Goal: Information Seeking & Learning: Learn about a topic

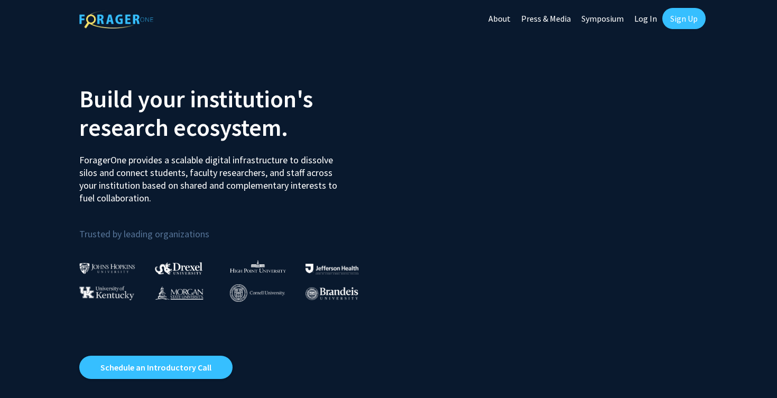
click at [686, 11] on link "Sign Up" at bounding box center [683, 18] width 43 height 21
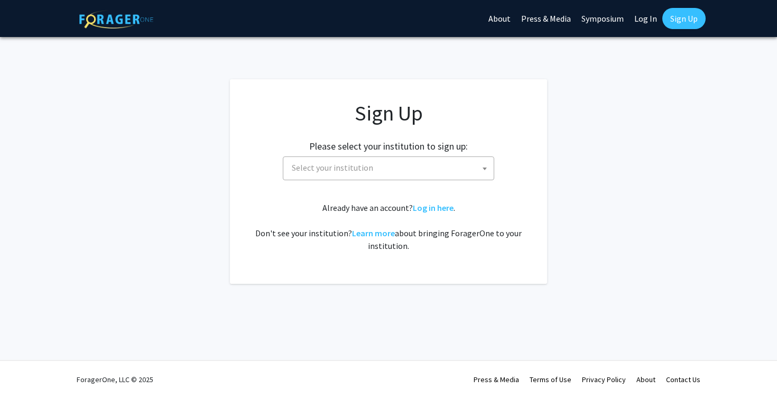
click at [644, 18] on link "Log In" at bounding box center [645, 18] width 33 height 37
select select
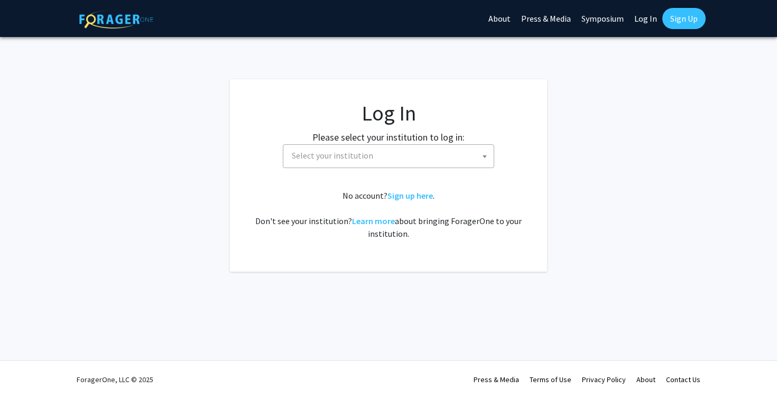
click at [372, 155] on span "Select your institution" at bounding box center [390, 156] width 206 height 22
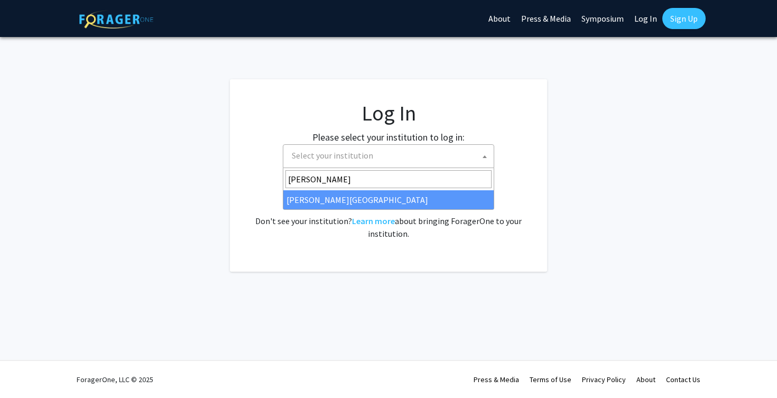
type input "thomas"
select select "24"
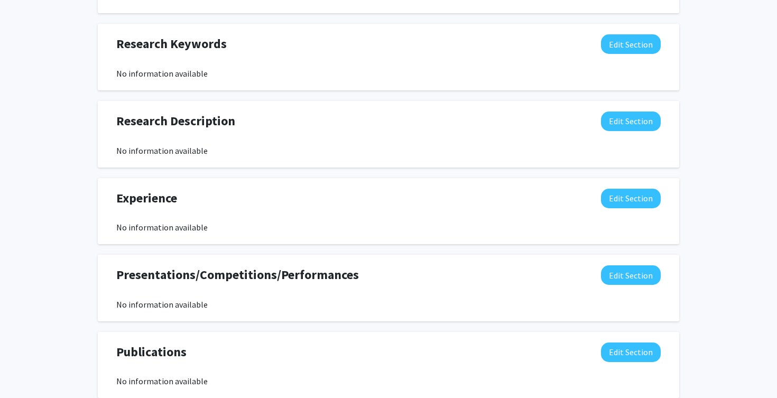
scroll to position [515, 0]
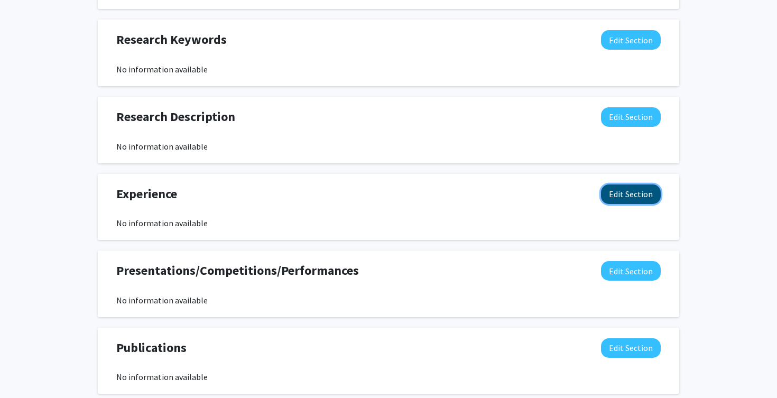
click at [625, 190] on button "Edit Section" at bounding box center [631, 194] width 60 height 20
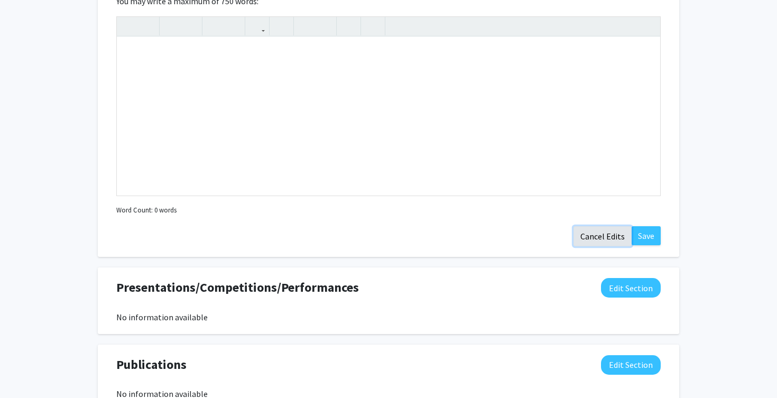
click at [612, 236] on button "Cancel Edits" at bounding box center [602, 236] width 58 height 20
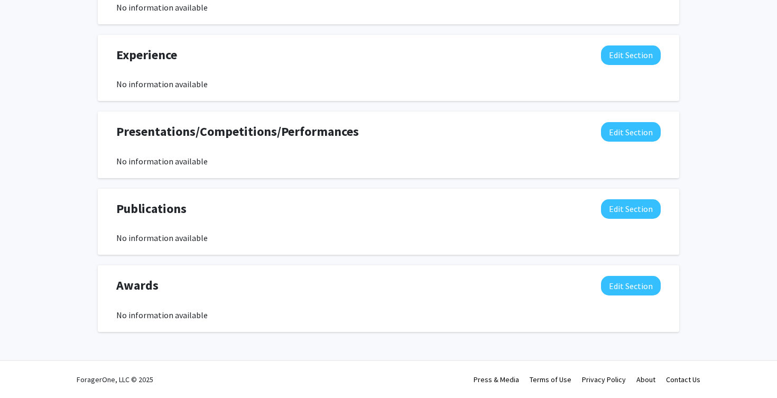
scroll to position [654, 0]
click at [657, 130] on button "Edit Section" at bounding box center [631, 132] width 60 height 20
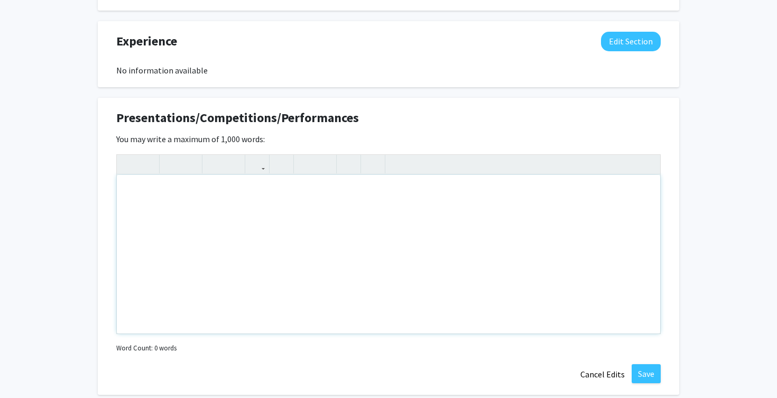
scroll to position [669, 0]
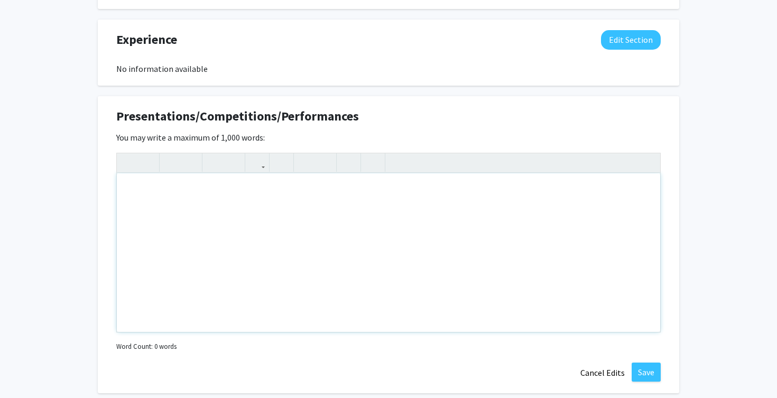
click at [386, 206] on div "Note to users with screen readers: Please deactivate our accessibility plugin f…" at bounding box center [388, 252] width 543 height 158
click at [363, 250] on div "Note to users with screen readers: Please deactivate our accessibility plugin f…" at bounding box center [388, 252] width 543 height 158
click at [608, 372] on button "Cancel Edits" at bounding box center [602, 372] width 58 height 20
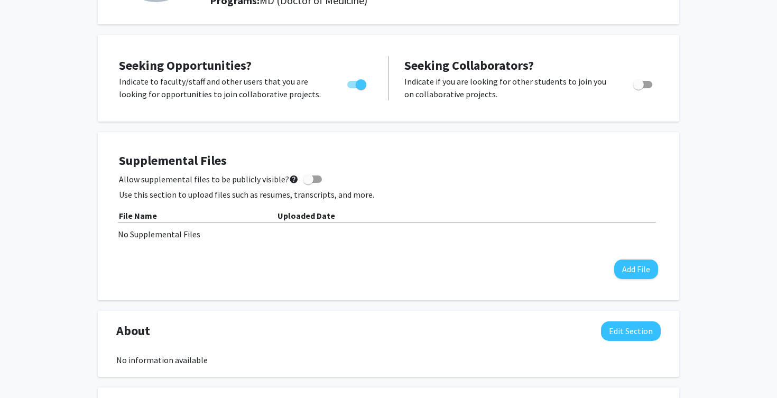
scroll to position [0, 0]
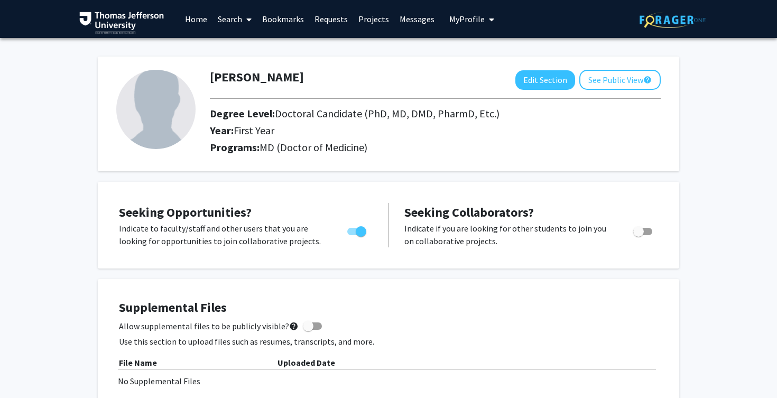
click at [189, 106] on img at bounding box center [155, 109] width 79 height 79
click at [557, 79] on button "Edit Section" at bounding box center [545, 80] width 60 height 20
select select "first_year"
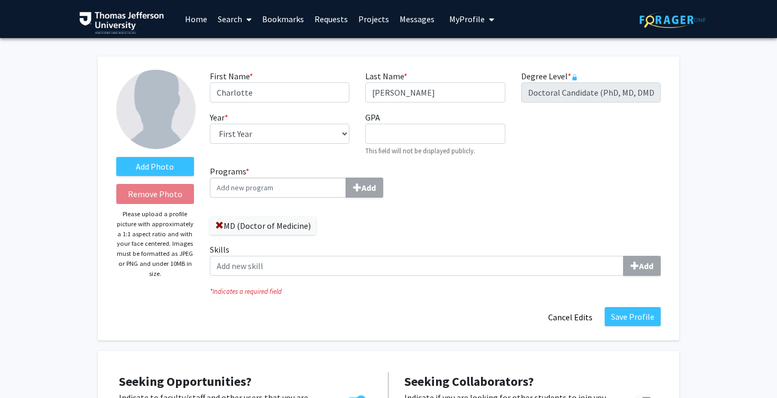
click at [158, 117] on img at bounding box center [155, 109] width 79 height 79
click at [174, 166] on label "Add Photo" at bounding box center [155, 166] width 78 height 19
click at [0, 0] on input "Add Photo" at bounding box center [0, 0] width 0 height 0
click at [154, 161] on label "Add Photo" at bounding box center [155, 166] width 78 height 19
click at [0, 0] on input "Add Photo" at bounding box center [0, 0] width 0 height 0
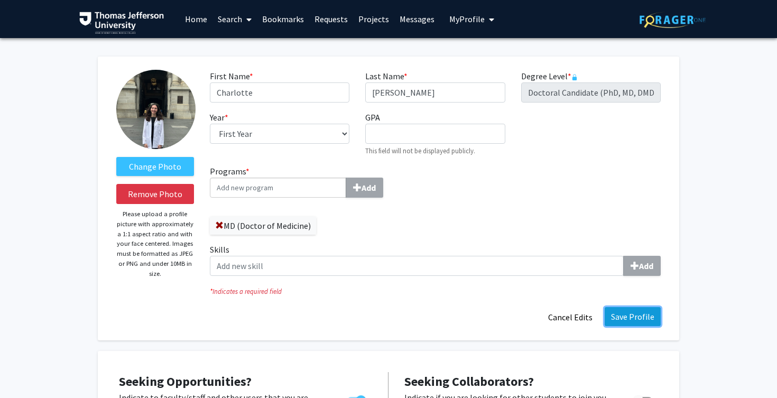
click at [637, 311] on button "Save Profile" at bounding box center [632, 316] width 56 height 19
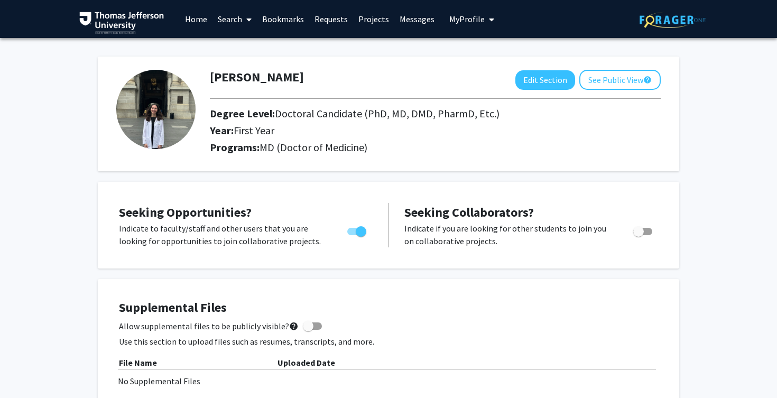
click at [175, 113] on img at bounding box center [155, 109] width 79 height 79
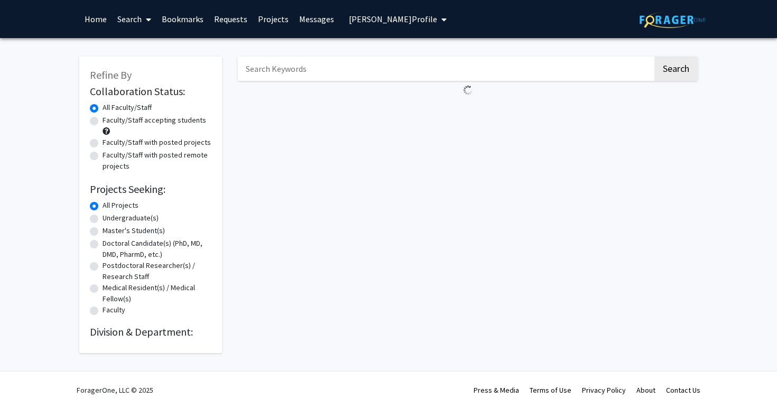
click at [645, 17] on img at bounding box center [672, 20] width 66 height 16
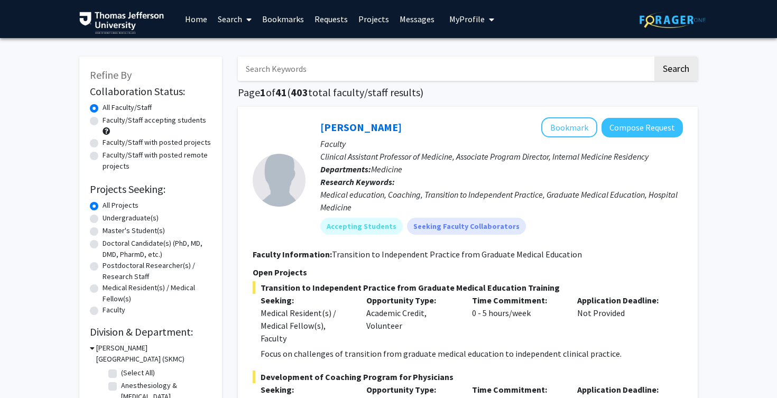
click at [457, 24] on span "My Profile" at bounding box center [466, 19] width 35 height 11
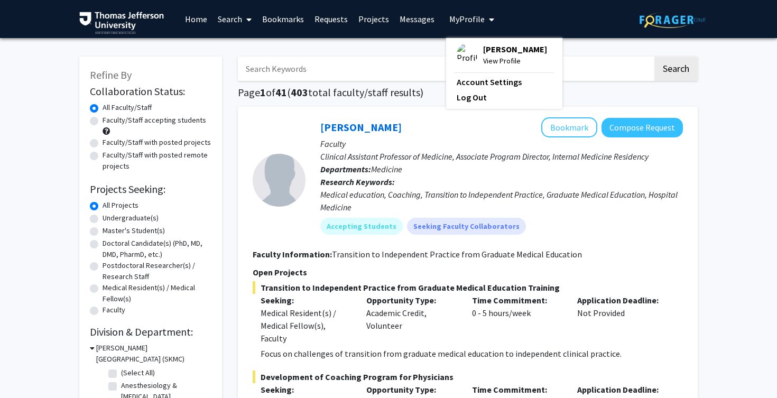
click at [492, 57] on span "View Profile" at bounding box center [515, 61] width 64 height 12
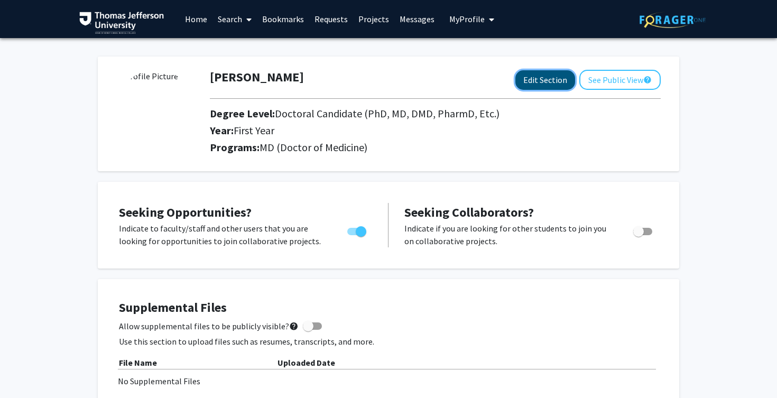
click at [547, 79] on button "Edit Section" at bounding box center [545, 80] width 60 height 20
select select "first_year"
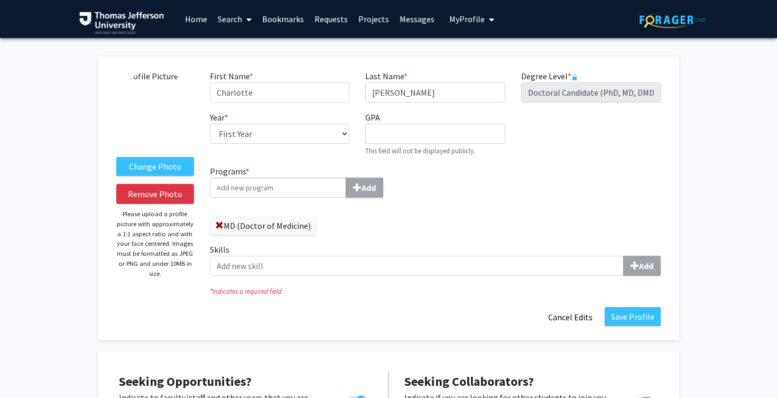
click at [176, 117] on img at bounding box center [155, 109] width 79 height 79
click at [174, 161] on label "Change Photo" at bounding box center [155, 166] width 78 height 19
click at [0, 0] on input "Change Photo" at bounding box center [0, 0] width 0 height 0
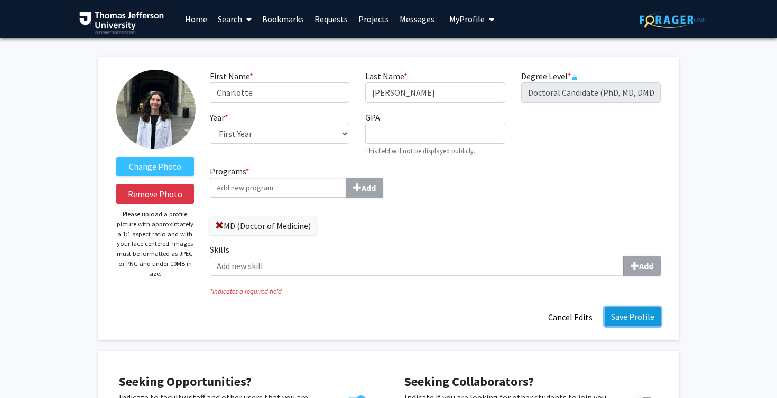
click at [629, 325] on button "Save Profile" at bounding box center [632, 316] width 56 height 19
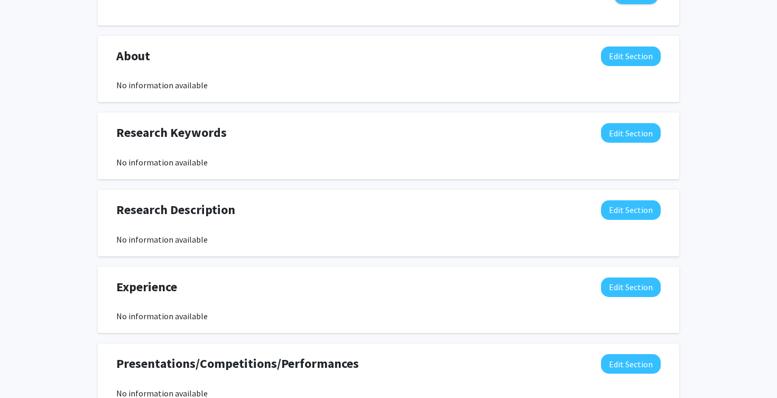
scroll to position [422, 0]
click at [618, 57] on button "Edit Section" at bounding box center [631, 56] width 60 height 20
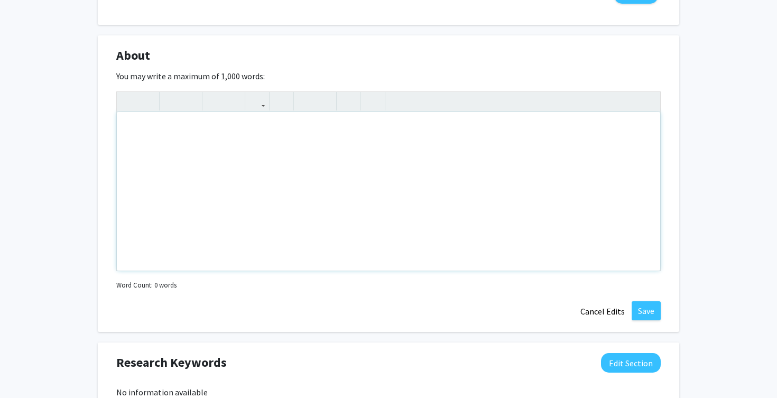
click at [521, 194] on div "Note to users with screen readers: Please deactivate our accessibility plugin f…" at bounding box center [388, 191] width 543 height 158
click at [606, 319] on button "Cancel Edits" at bounding box center [602, 311] width 58 height 20
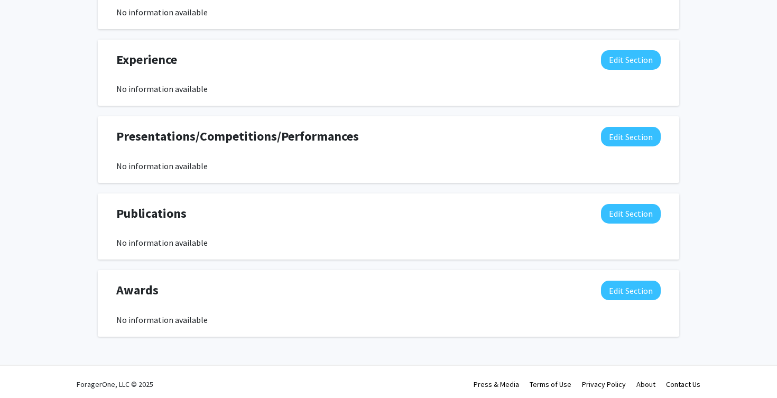
scroll to position [654, 0]
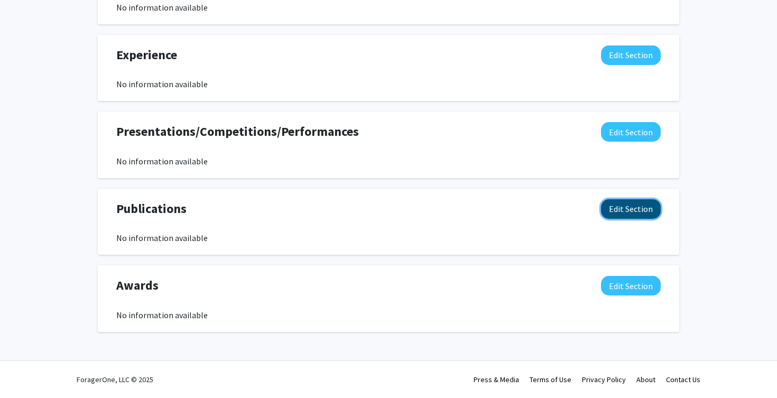
click at [637, 212] on button "Edit Section" at bounding box center [631, 209] width 60 height 20
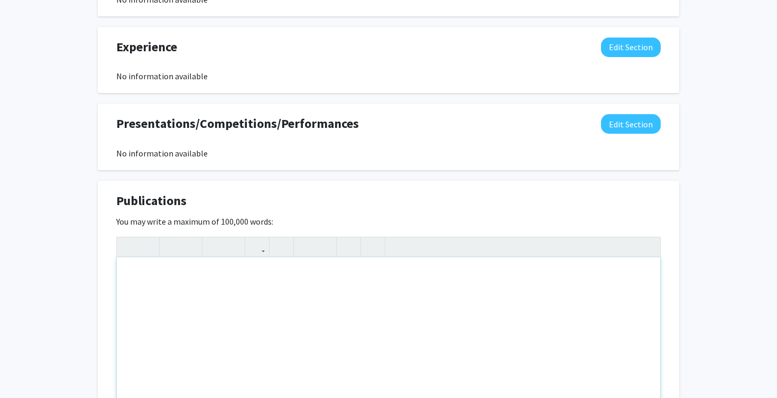
scroll to position [687, 0]
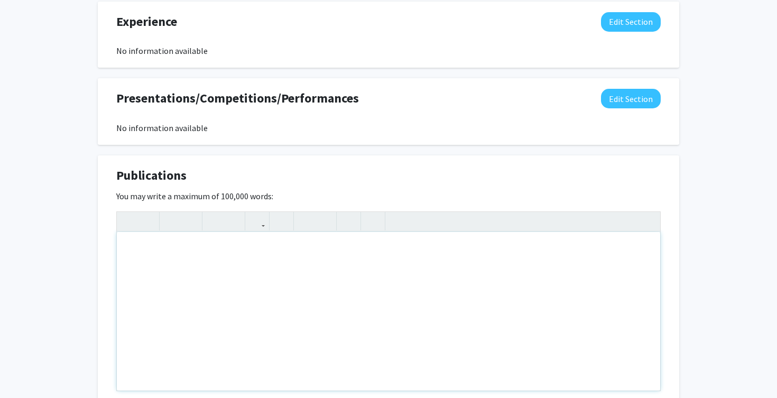
click at [335, 264] on div "Note to users with screen readers: Please deactivate our accessibility plugin f…" at bounding box center [388, 311] width 543 height 158
paste div "Note to users with screen readers: Please deactivate our accessibility plugin f…"
type textarea "<p>Lee, C. H., Murrell, C. E., Chu, A., &amp; Pan, X. (2023). Circadian Regulat…"
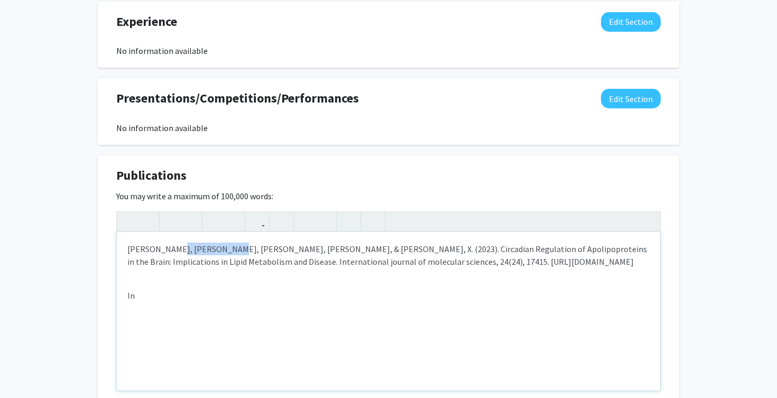
drag, startPoint x: 163, startPoint y: 249, endPoint x: 207, endPoint y: 249, distance: 43.8
click at [207, 249] on p "Lee, C. H., Murrell, C. E., Chu, A., & Pan, X. (2023). Circadian Regulation of …" at bounding box center [388, 254] width 522 height 25
click at [171, 220] on icon "button" at bounding box center [171, 220] width 9 height 17
click at [174, 298] on p "In" at bounding box center [388, 295] width 522 height 13
drag, startPoint x: 182, startPoint y: 294, endPoint x: 122, endPoint y: 294, distance: 60.2
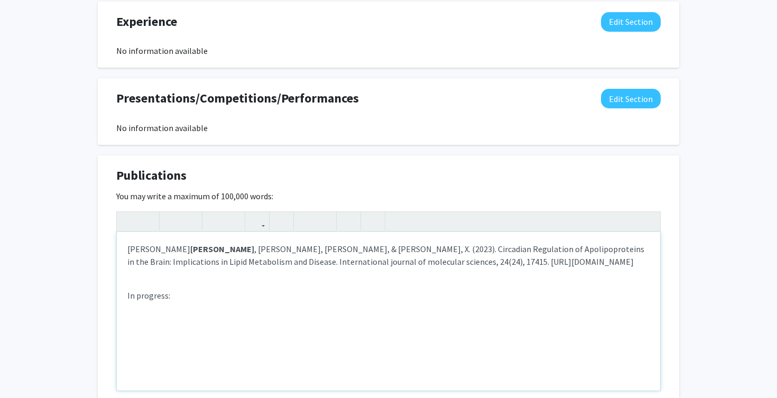
click at [122, 294] on div "Lee, C. H., Murrell, C. E. , Chu, A., & Pan, X. (2023). Circadian Regulation of…" at bounding box center [388, 311] width 543 height 158
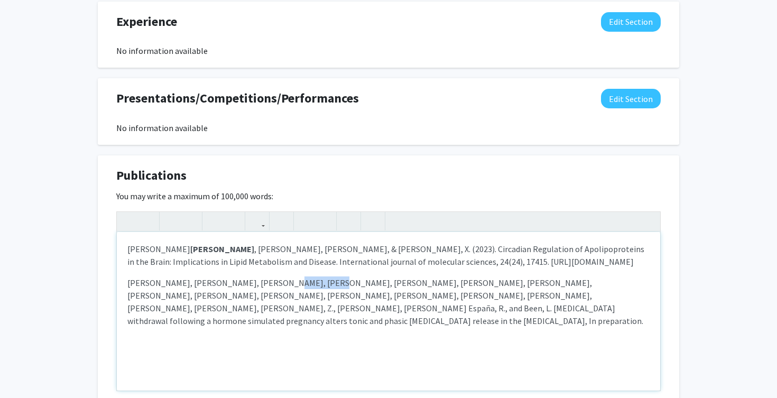
drag, startPoint x: 256, startPoint y: 283, endPoint x: 292, endPoint y: 282, distance: 35.9
click at [292, 282] on p "Maurice, J., Halliday, A., Bauman, E., Murrell, C., Heffernan, K., Courtney, M.…" at bounding box center [388, 301] width 522 height 51
type textarea "<p>Lee, C. H., <strong>Murrell, C. E.</strong>, Chu, A., &amp; Pan, X. (2023). …"
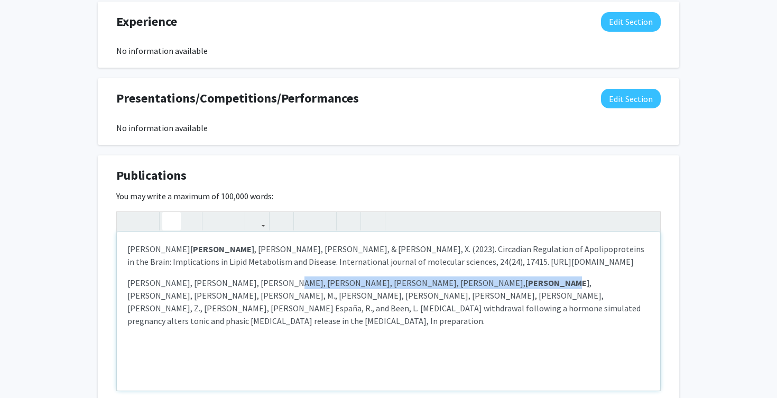
click at [167, 222] on icon "button" at bounding box center [171, 220] width 9 height 17
click at [583, 310] on div "Lee, C. H., Murrell, C. E. , Chu, A., & Pan, X. (2023). Circadian Regulation of…" at bounding box center [388, 311] width 543 height 158
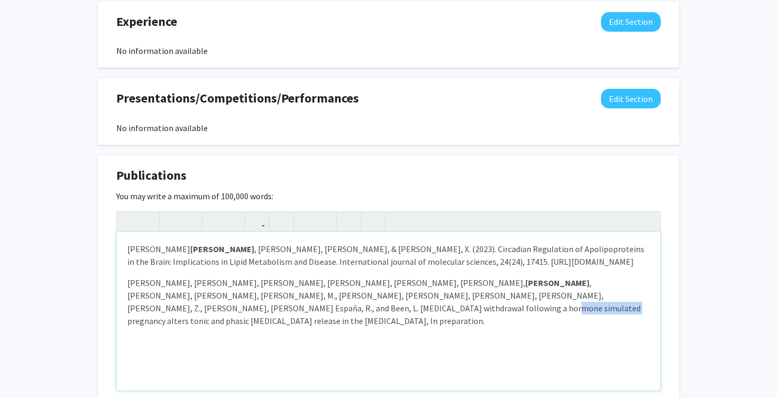
drag, startPoint x: 614, startPoint y: 297, endPoint x: 560, endPoint y: 296, distance: 53.9
click at [560, 296] on p "Maurice, J., Halliday, A., Bauman, E., Murrell, C. , Heffernan, K., Courtney, M…" at bounding box center [388, 301] width 522 height 51
click at [363, 344] on div "Lee, C. H., Murrell, C. E. , Chu, A., & Pan, X. (2023). Circadian Regulation of…" at bounding box center [388, 311] width 543 height 158
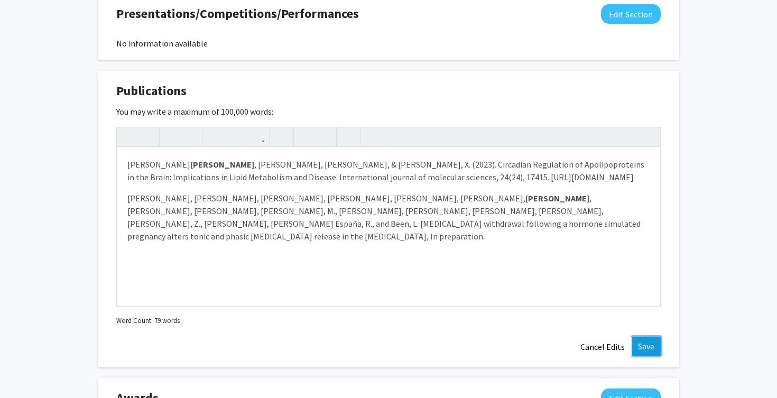
click at [650, 345] on button "Save" at bounding box center [645, 346] width 29 height 19
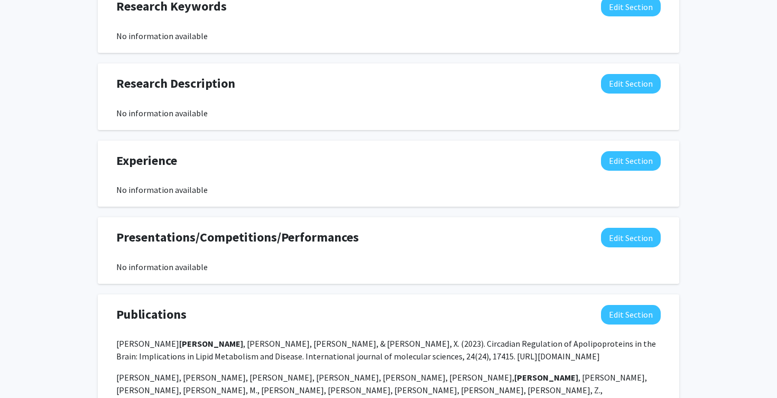
scroll to position [554, 0]
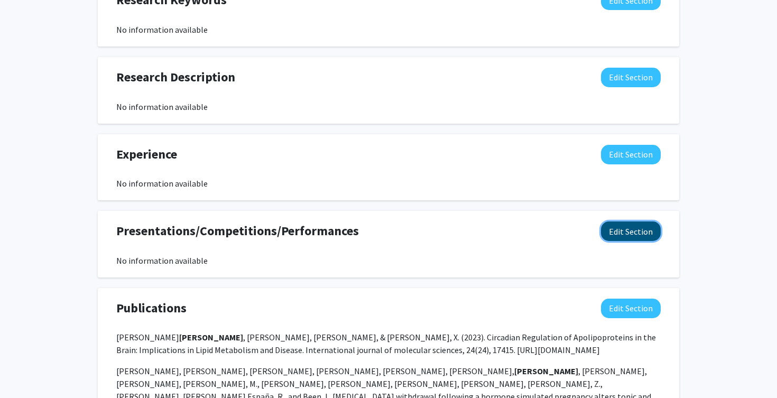
click at [635, 227] on button "Edit Section" at bounding box center [631, 231] width 60 height 20
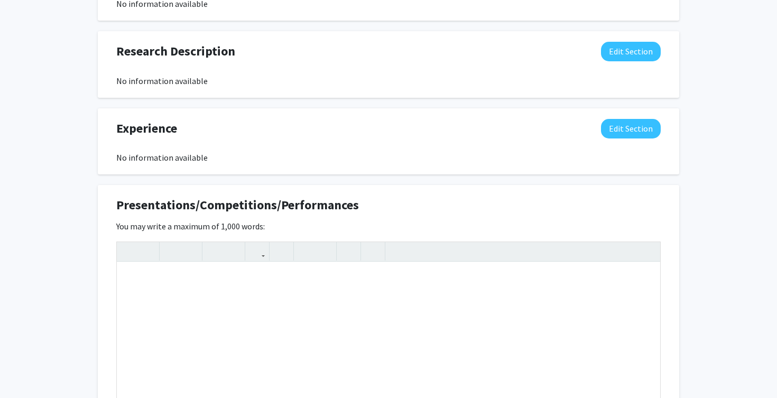
scroll to position [613, 0]
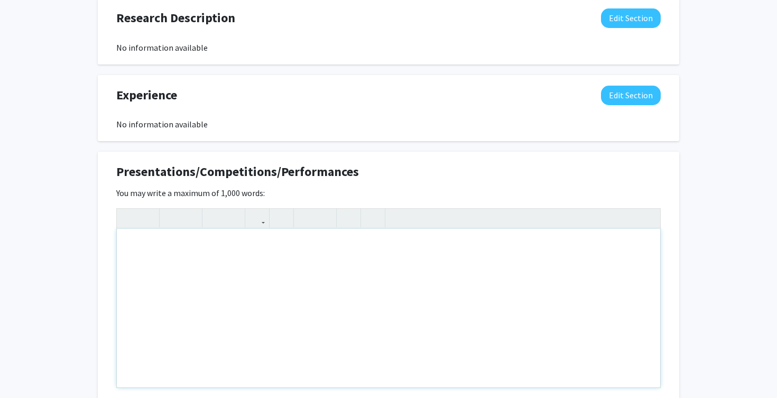
click at [405, 274] on div "Note to users with screen readers: Please deactivate our accessibility plugin f…" at bounding box center [388, 308] width 543 height 158
paste div "Note to users with screen readers: Please deactivate our accessibility plugin f…"
type textarea "<p>“Characterization of Tonic and Phasic Dopamine Transmission in the Nucleus A…"
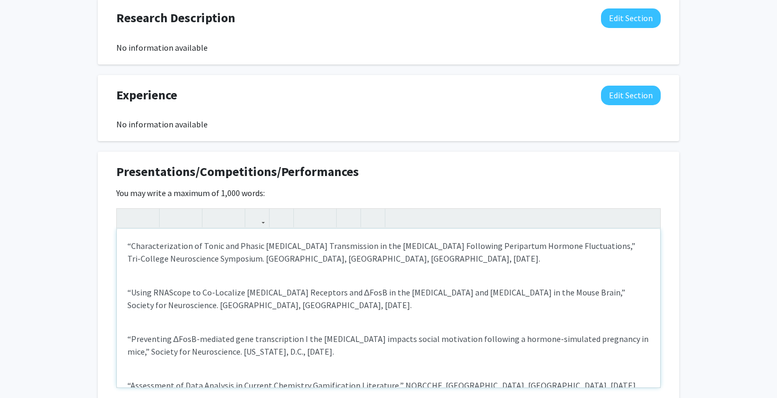
scroll to position [23, 0]
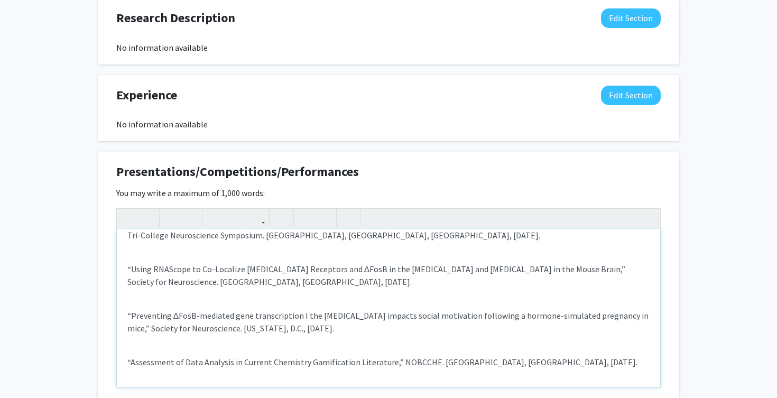
click at [331, 253] on div "“Characterization of Tonic and Phasic Dopamine Transmission in the Nucleus Accu…" at bounding box center [388, 308] width 543 height 158
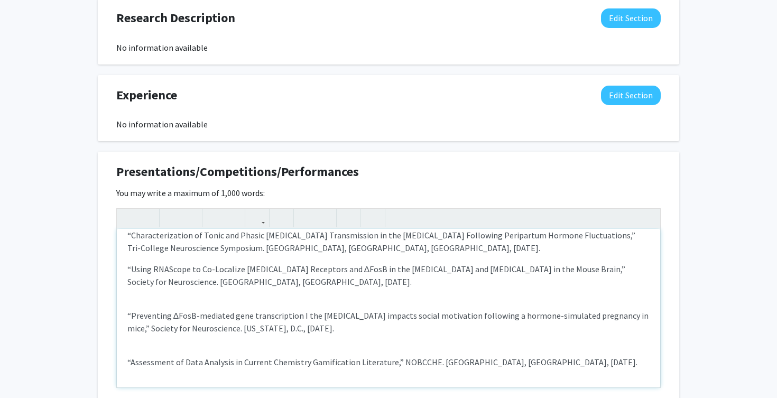
scroll to position [11, 0]
click at [284, 294] on div "“Characterization of Tonic and Phasic Dopamine Transmission in the Nucleus Accu…" at bounding box center [388, 308] width 543 height 158
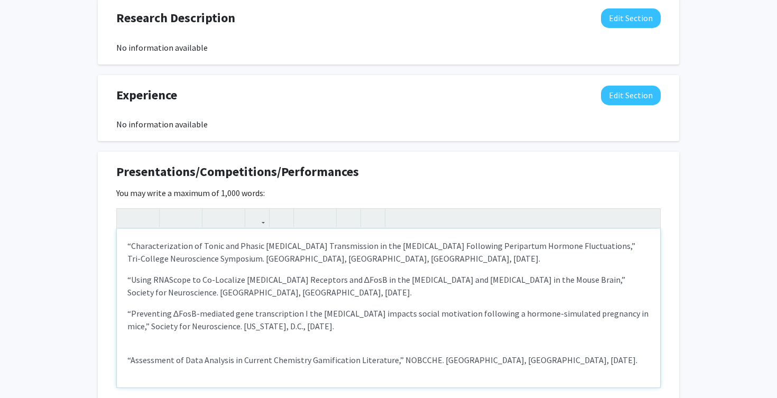
scroll to position [0, 0]
click at [241, 346] on div "“Characterization of Tonic and Phasic Dopamine Transmission in the Nucleus Accu…" at bounding box center [388, 308] width 543 height 158
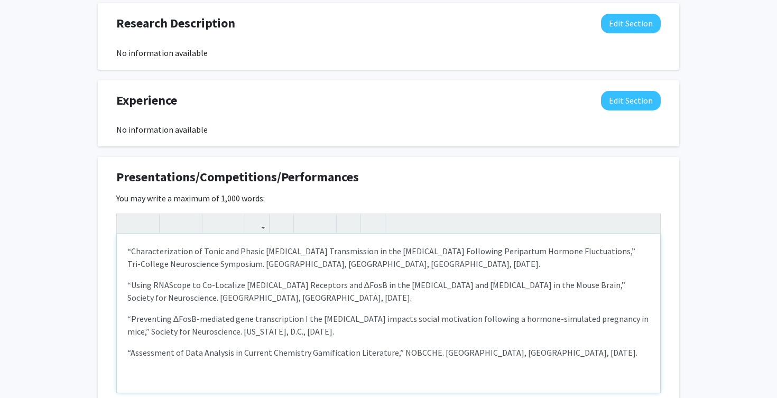
scroll to position [610, 0]
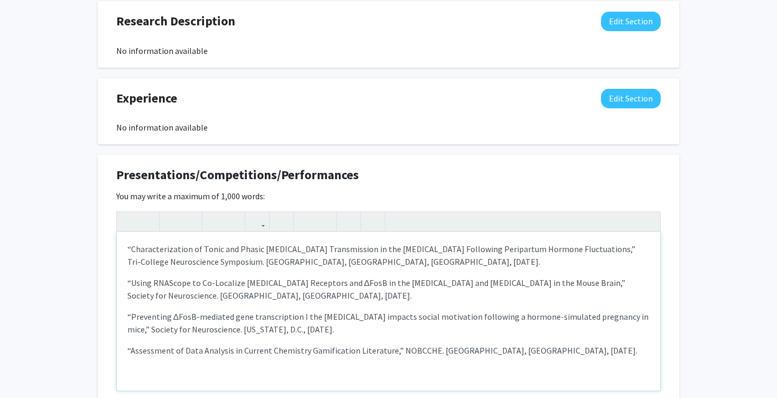
click at [218, 262] on p "“Characterization of Tonic and Phasic Dopamine Transmission in the Nucleus Accu…" at bounding box center [388, 254] width 522 height 25
click at [605, 248] on p "“Characterization of Tonic and Phasic Dopamine Transmission in the Nucleus Accu…" at bounding box center [388, 254] width 522 height 25
click at [192, 225] on icon "button" at bounding box center [189, 220] width 9 height 17
click at [616, 283] on p "“Using RNAScope to Co-Localize Estrogen Receptors and ∆FosB in the Nucleus Accu…" at bounding box center [388, 288] width 522 height 25
click at [186, 296] on p "“Using RNAScope to Co-Localize Estrogen Receptors and ∆FosB in the Nucleus Accu…" at bounding box center [388, 288] width 522 height 25
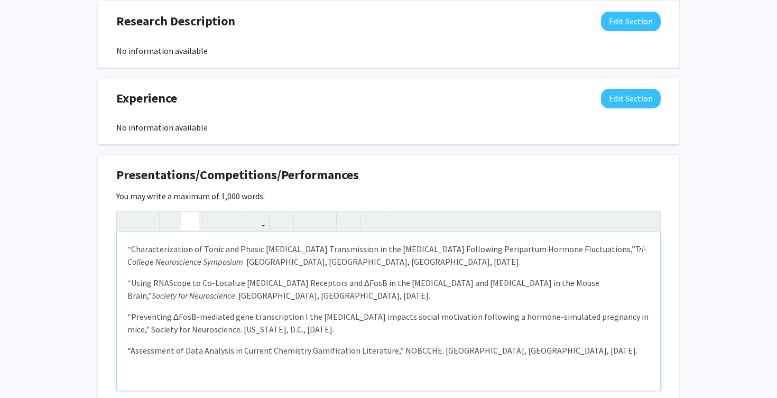
click at [192, 218] on icon "button" at bounding box center [189, 220] width 9 height 17
drag, startPoint x: 151, startPoint y: 329, endPoint x: 237, endPoint y: 329, distance: 86.6
click at [237, 329] on p "“Preventing ∆FosB-mediated gene transcription I the nucleus accumbens impacts s…" at bounding box center [388, 322] width 522 height 25
click at [193, 222] on icon "button" at bounding box center [189, 220] width 9 height 17
click at [418, 351] on p "“Assessment of Data Analysis in Current Chemistry Gamification Literature,” NOB…" at bounding box center [388, 350] width 522 height 13
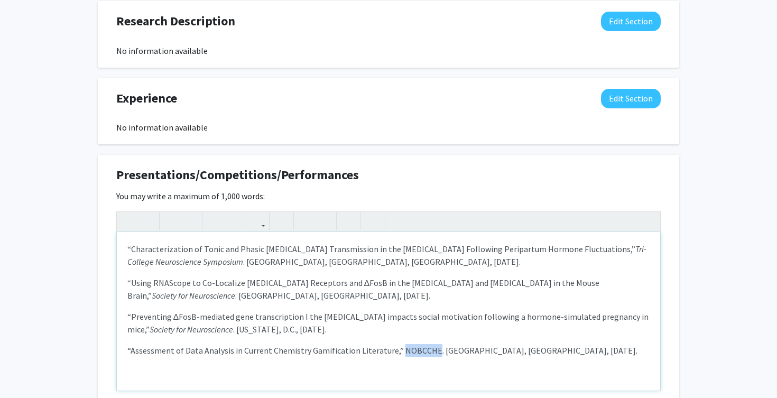
click at [418, 351] on p "“Assessment of Data Analysis in Current Chemistry Gamification Literature,” NOB…" at bounding box center [388, 350] width 522 height 13
type textarea "<p>“Characterization of Tonic and Phasic Dopamine Transmission in the Nucleus A…"
click at [192, 222] on icon "button" at bounding box center [189, 220] width 9 height 17
click at [313, 318] on p "“Preventing ∆FosB-mediated gene transcription I the nucleus accumbens impacts s…" at bounding box center [388, 322] width 522 height 25
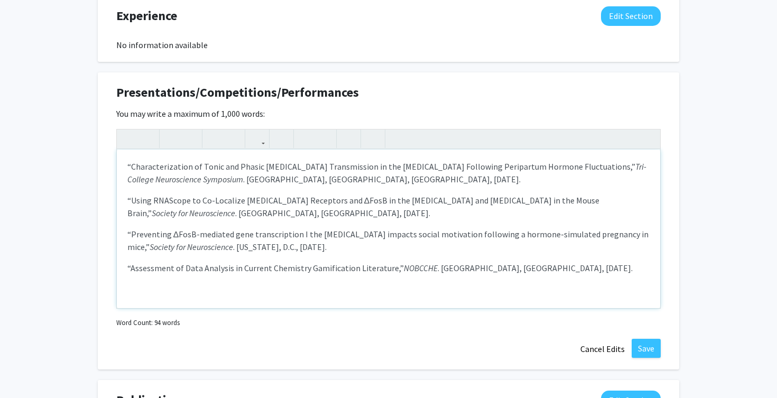
scroll to position [719, 0]
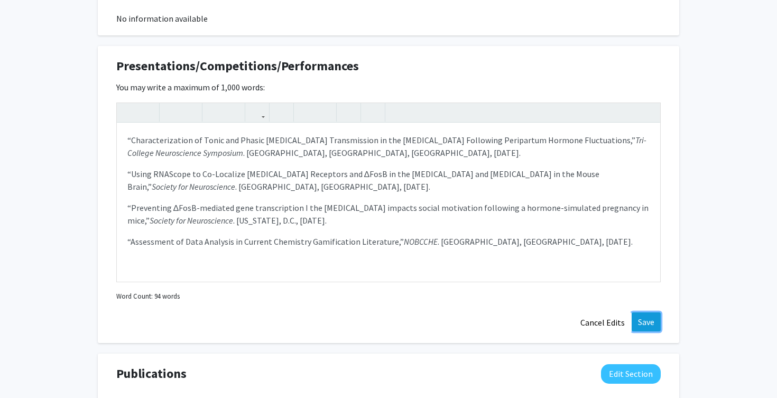
click at [654, 323] on button "Save" at bounding box center [645, 321] width 29 height 19
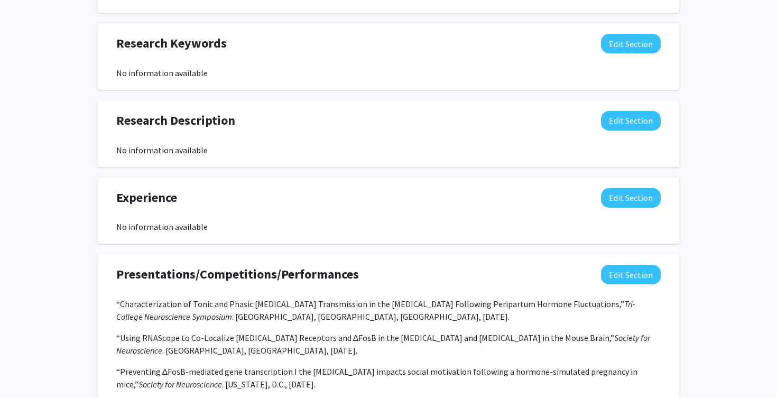
scroll to position [501, 0]
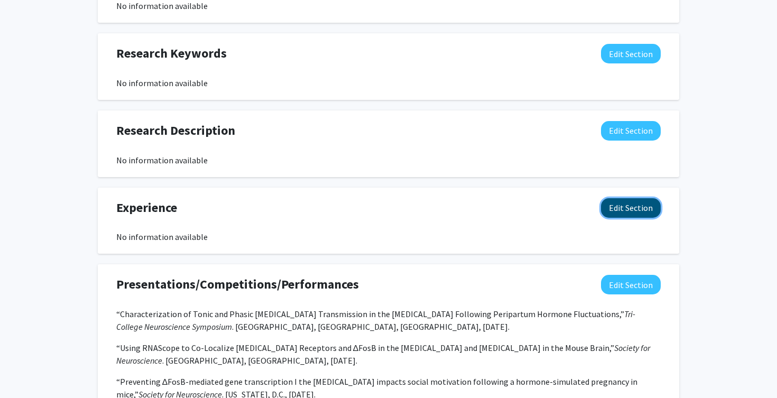
click at [612, 213] on button "Edit Section" at bounding box center [631, 208] width 60 height 20
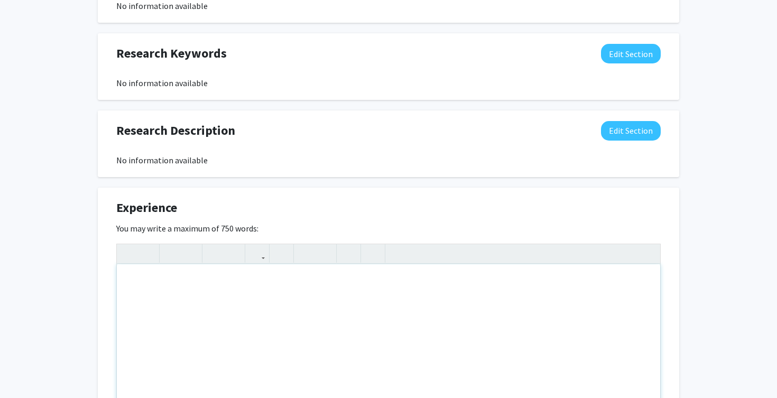
click at [431, 309] on div "Note to users with screen readers: Please deactivate our accessibility plugin f…" at bounding box center [388, 343] width 543 height 158
paste div "Note to users with screen readers: Please deactivate our accessibility plugin f…"
type textarea "<p>Been Lab, Research Assistant, Haverford College Department of Neuroscience &…"
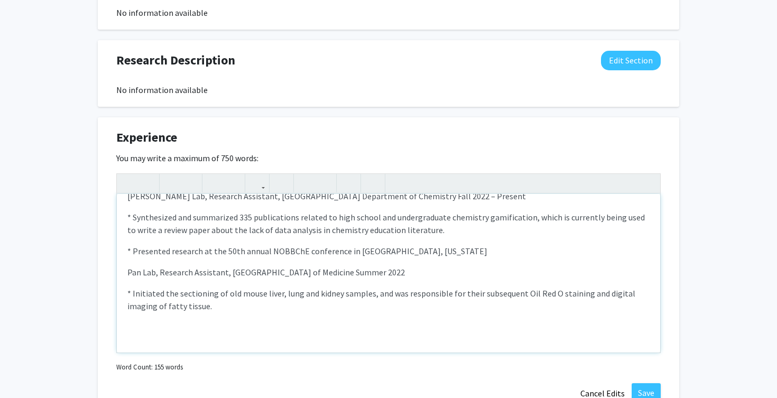
scroll to position [0, 0]
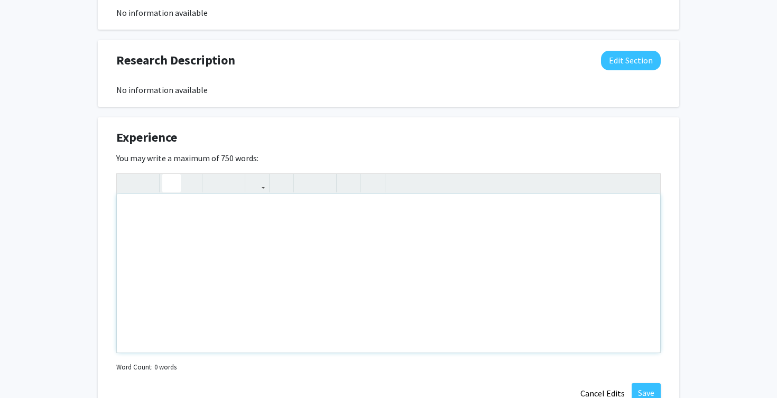
click at [167, 174] on use "button" at bounding box center [167, 174] width 0 height 0
type textarea "<p>B</p>"
click at [167, 174] on use "button" at bounding box center [167, 174] width 0 height 0
type textarea "<p>b</p>"
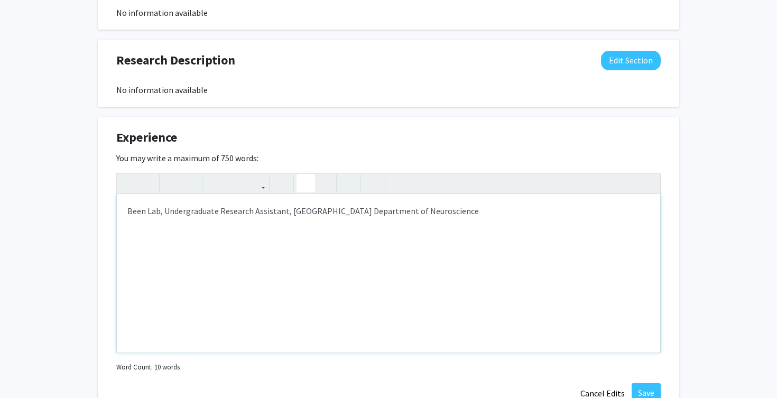
click at [300, 183] on button "button" at bounding box center [305, 183] width 18 height 18
drag, startPoint x: 127, startPoint y: 212, endPoint x: 159, endPoint y: 212, distance: 32.2
click at [159, 212] on p "Been Lab, Undergraduate Research Assistant, Haverford College Department of Neu…" at bounding box center [388, 210] width 522 height 13
click at [173, 233] on li "Note to users with screen readers: Please deactivate our accessibility plugin f…" at bounding box center [398, 232] width 501 height 13
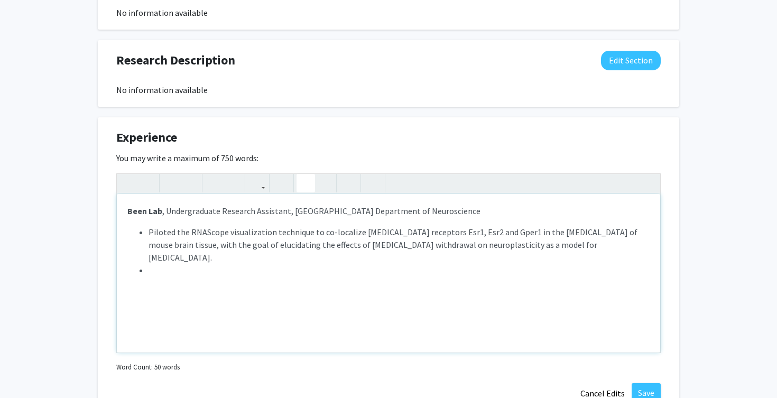
drag, startPoint x: 174, startPoint y: 234, endPoint x: 181, endPoint y: 234, distance: 6.3
click at [174, 234] on li "Piloted the RNAScope visualization technique to co-localize estrogen receptors …" at bounding box center [398, 245] width 501 height 38
click at [256, 256] on li "Piloted and developed a working protocol of the RNAScope visualization techniqu…" at bounding box center [398, 245] width 501 height 38
type textarea "<p><strong>Been Lab</strong>, Undergraduate Research Assistant, Haverford Colle…"
click at [227, 269] on li "Note to users with screen readers: Please deactivate our accessibility plugin f…" at bounding box center [398, 270] width 501 height 13
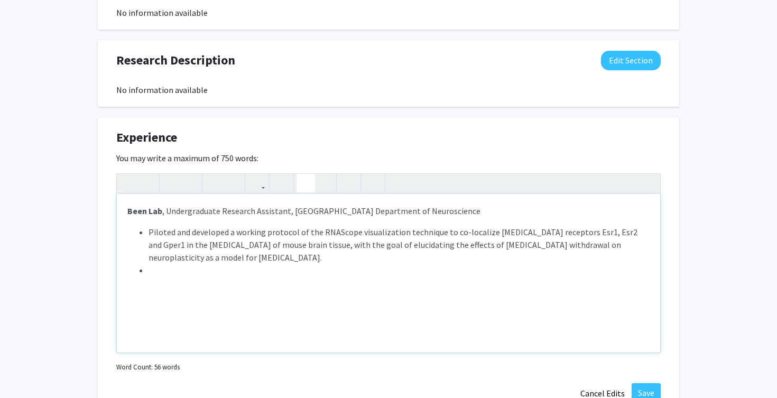
click at [467, 209] on p "Been Lab , Undergraduate Research Assistant, Haverford College Department of Ne…" at bounding box center [388, 210] width 522 height 13
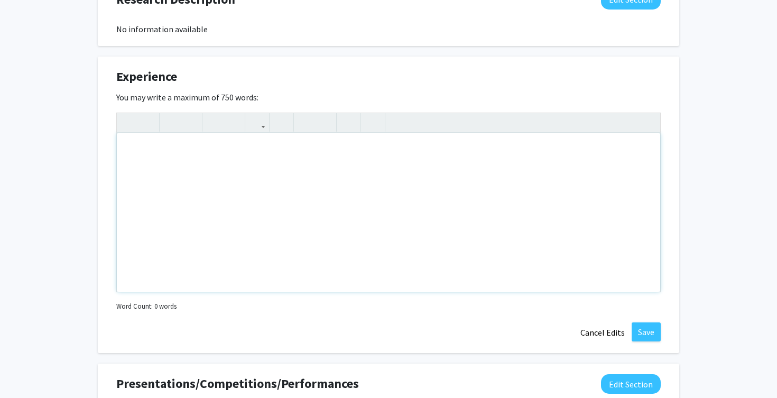
scroll to position [633, 0]
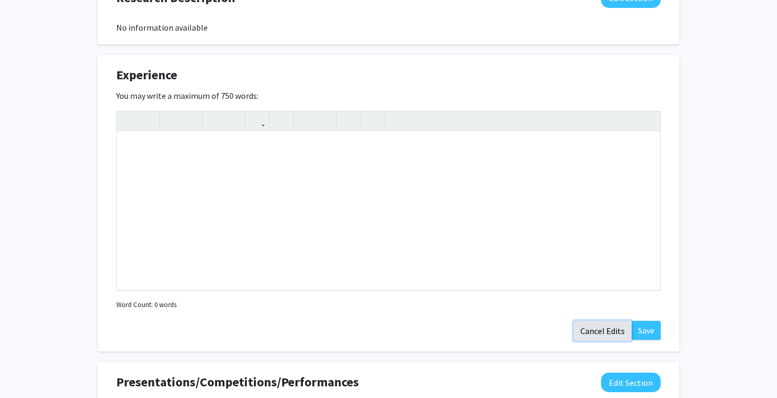
click at [611, 329] on button "Cancel Edits" at bounding box center [602, 331] width 58 height 20
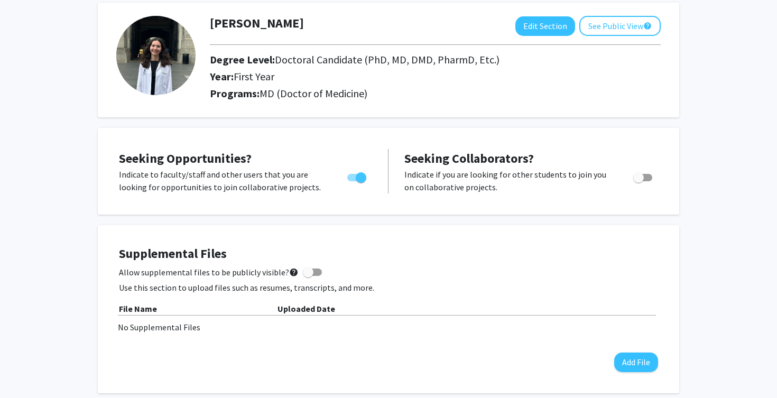
scroll to position [0, 0]
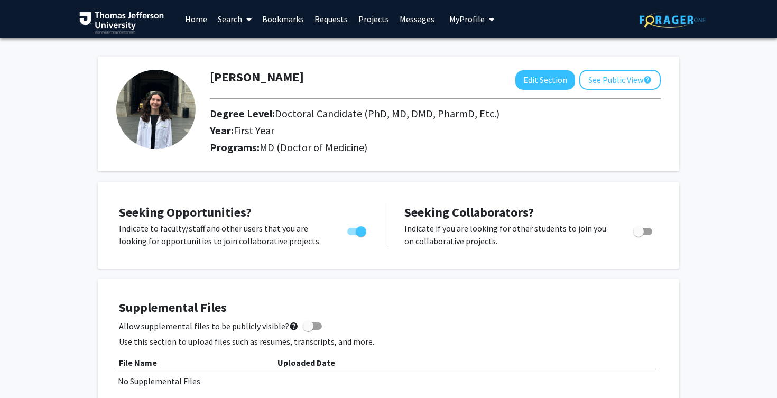
click at [382, 35] on link "Projects" at bounding box center [373, 19] width 41 height 37
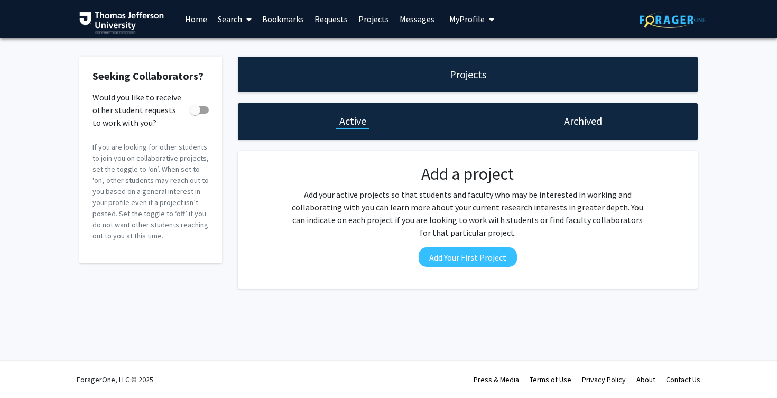
click at [293, 24] on link "Bookmarks" at bounding box center [283, 19] width 52 height 37
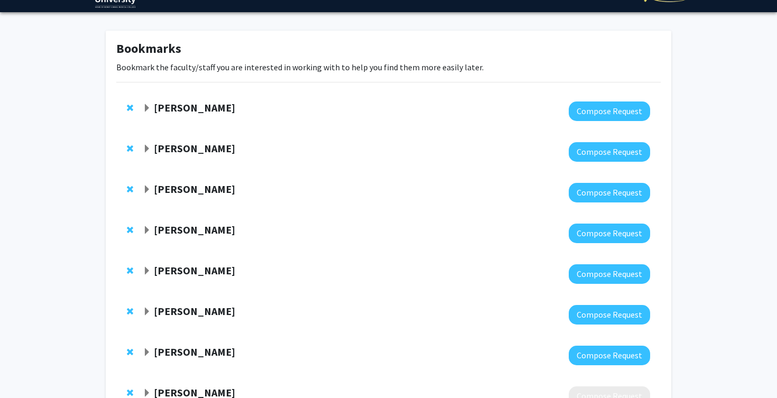
scroll to position [33, 0]
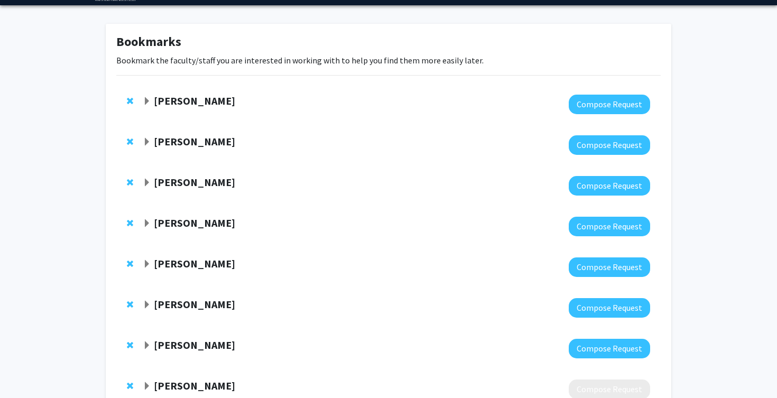
click at [221, 221] on strong "[PERSON_NAME]" at bounding box center [194, 222] width 81 height 13
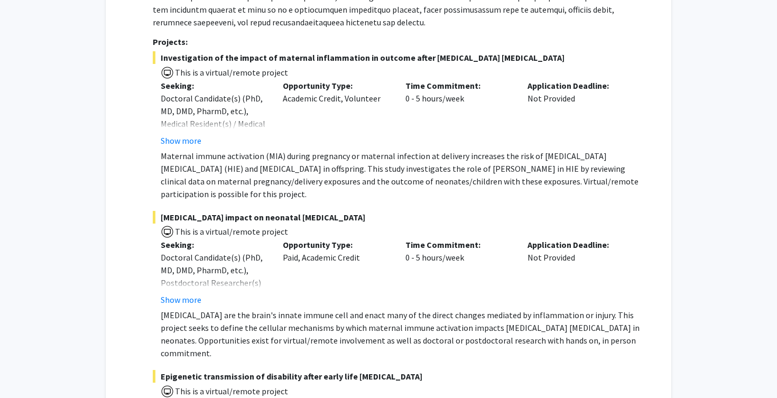
scroll to position [487, 0]
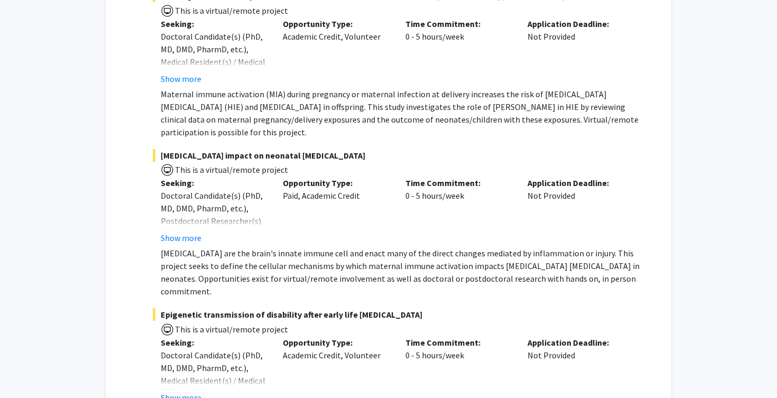
click at [188, 247] on p "[MEDICAL_DATA] are the brain's innate immune cell and enact many of the direct …" at bounding box center [405, 272] width 489 height 51
click at [188, 231] on button "Show more" at bounding box center [181, 237] width 41 height 13
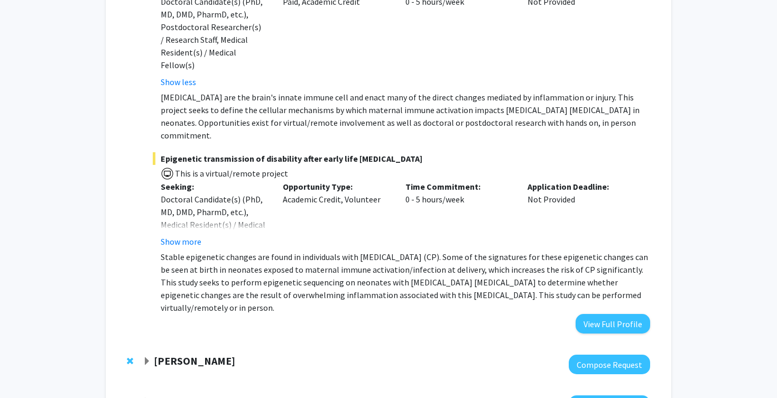
scroll to position [691, 0]
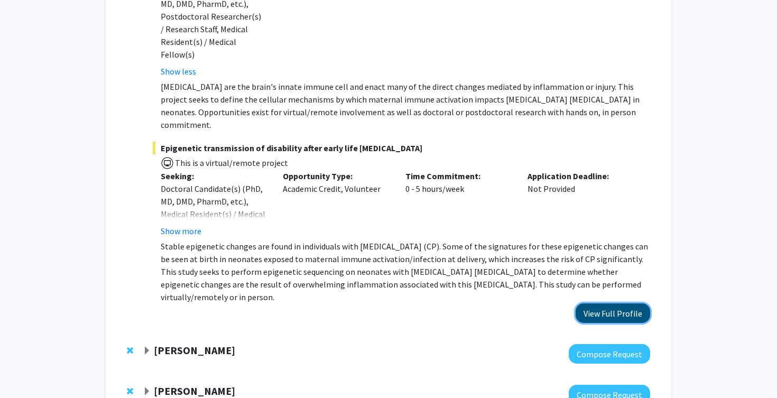
click at [638, 303] on button "View Full Profile" at bounding box center [612, 313] width 74 height 20
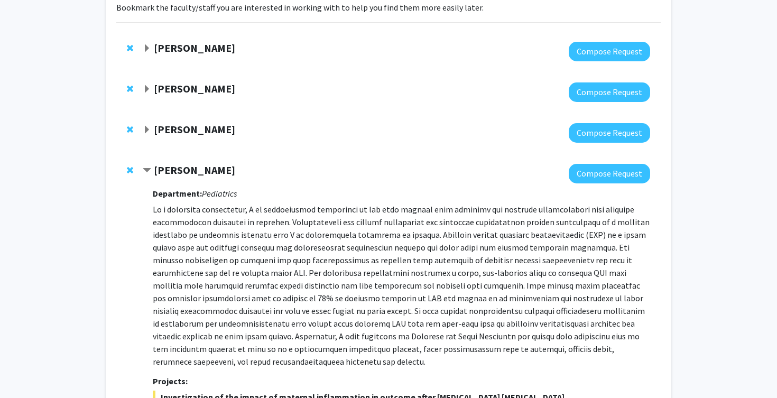
scroll to position [0, 0]
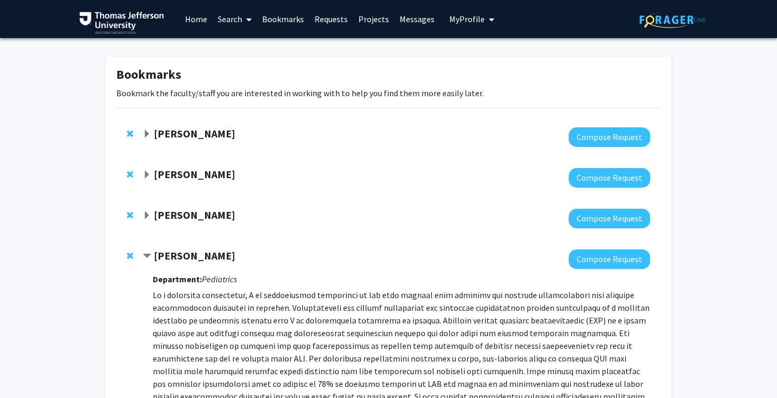
click at [224, 23] on link "Search" at bounding box center [234, 19] width 44 height 37
click at [254, 49] on span "Faculty/Staff" at bounding box center [251, 48] width 78 height 21
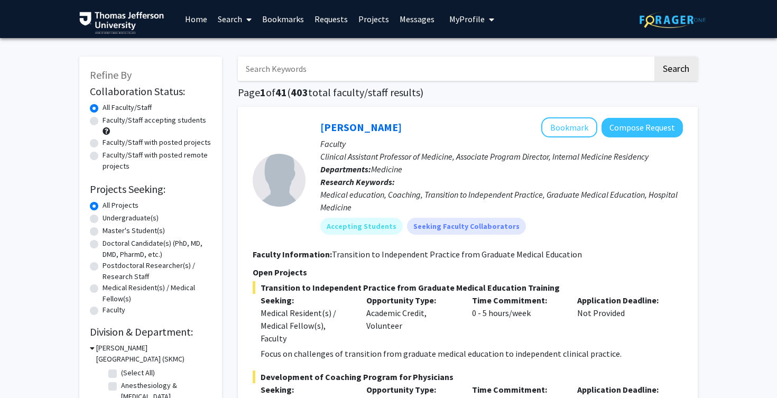
click at [298, 65] on input "Search Keywords" at bounding box center [445, 69] width 415 height 24
click at [654, 57] on button "Search" at bounding box center [675, 69] width 43 height 24
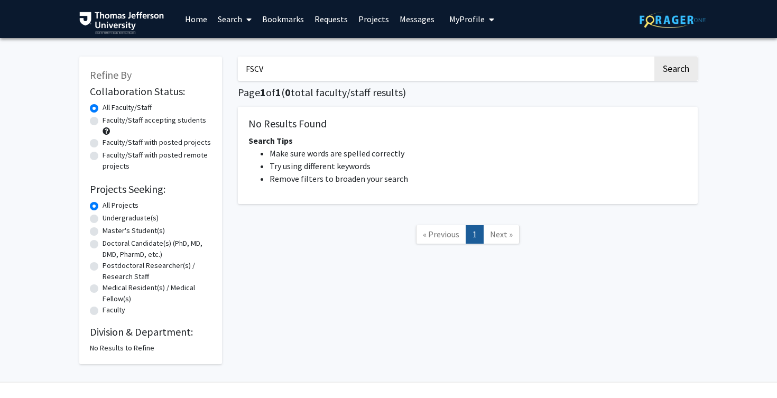
click at [303, 66] on input "FSCV" at bounding box center [445, 69] width 415 height 24
type input "v"
click at [654, 57] on button "Search" at bounding box center [675, 69] width 43 height 24
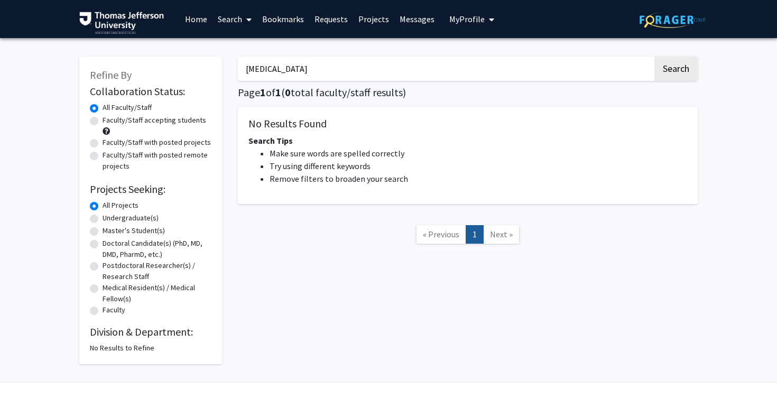
click at [303, 66] on input "dopamine" at bounding box center [445, 69] width 415 height 24
click at [654, 57] on button "Search" at bounding box center [675, 69] width 43 height 24
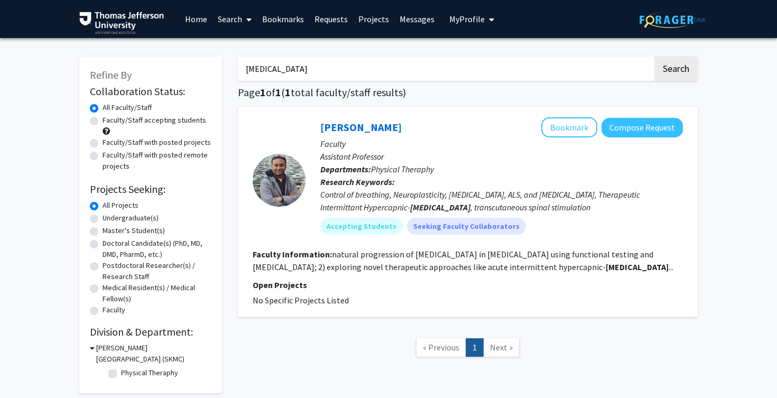
click at [303, 66] on input "hypoxia" at bounding box center [445, 69] width 415 height 24
click at [654, 57] on button "Search" at bounding box center [675, 69] width 43 height 24
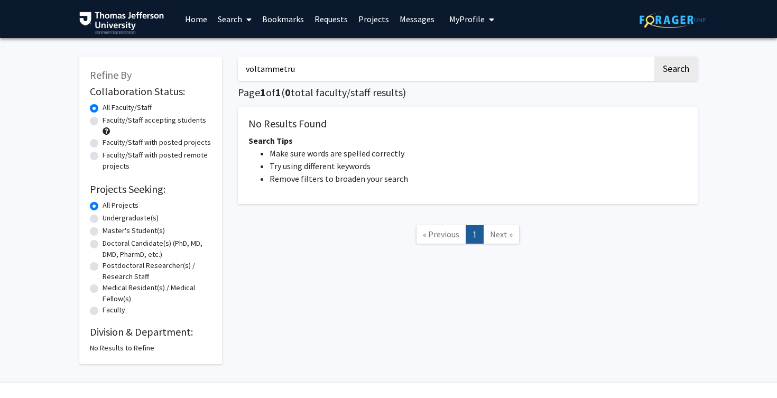
click at [303, 66] on input "voltammetru" at bounding box center [445, 69] width 415 height 24
click at [654, 57] on button "Search" at bounding box center [675, 69] width 43 height 24
click at [303, 66] on input "voltammetry" at bounding box center [445, 69] width 415 height 24
click at [654, 57] on button "Search" at bounding box center [675, 69] width 43 height 24
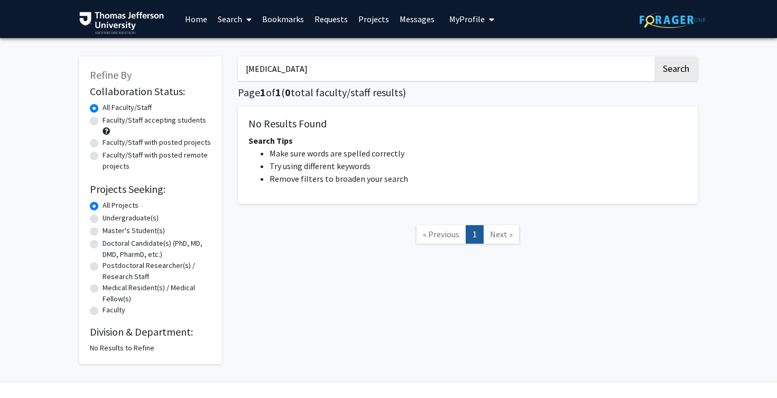
click at [303, 66] on input "dopamine" at bounding box center [445, 69] width 415 height 24
click at [654, 57] on button "Search" at bounding box center [675, 69] width 43 height 24
click at [303, 66] on input "serotonin" at bounding box center [445, 69] width 415 height 24
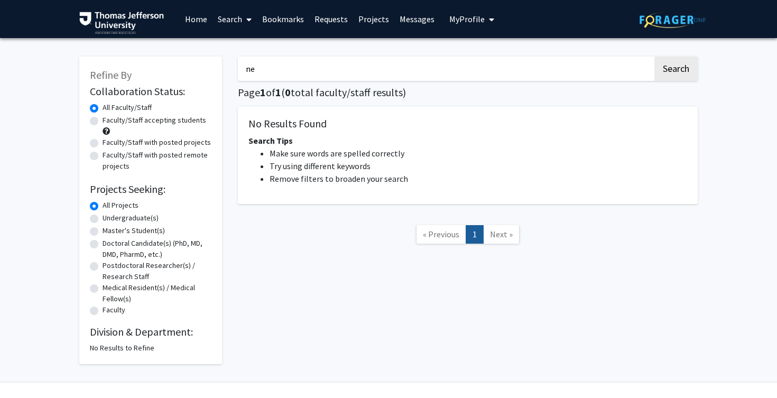
type input "n"
click at [654, 57] on button "Search" at bounding box center [675, 69] width 43 height 24
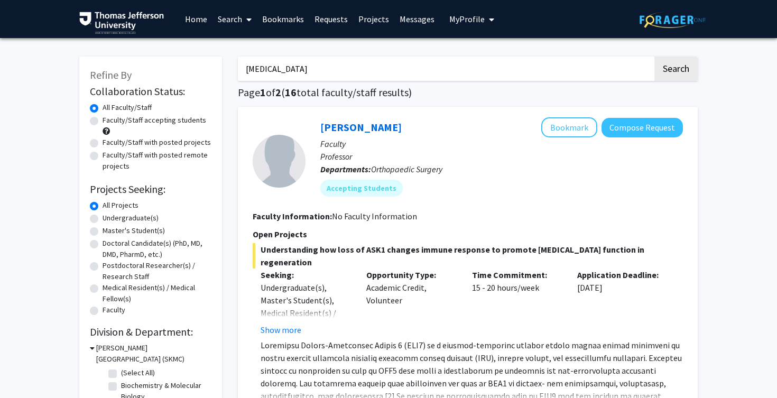
type input "alzheimer's"
click at [654, 57] on button "Search" at bounding box center [675, 69] width 43 height 24
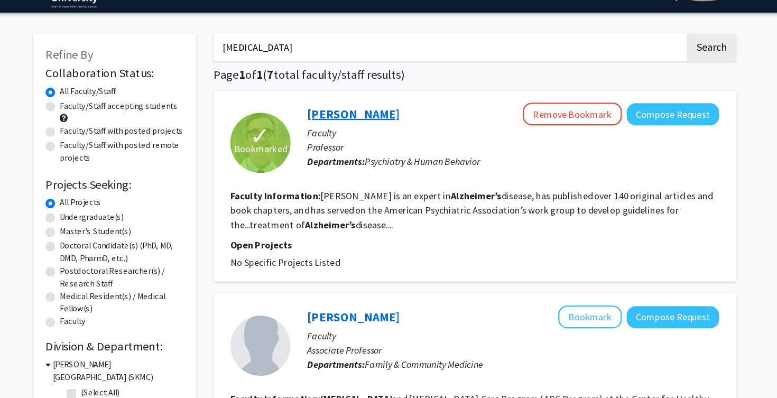
click at [338, 126] on link "Barry Rovner" at bounding box center [360, 126] width 81 height 13
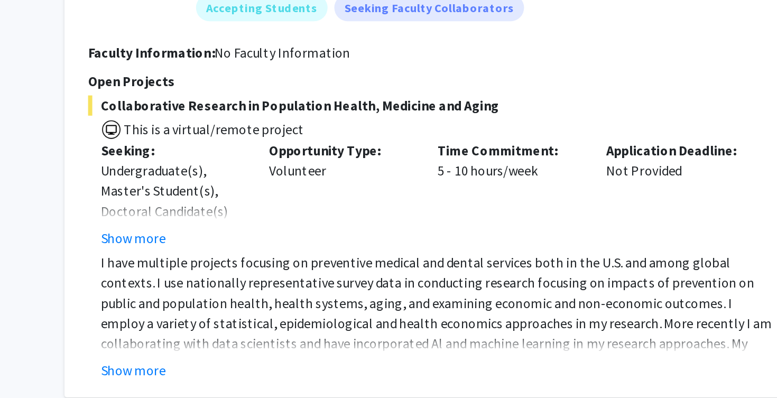
scroll to position [1302, 0]
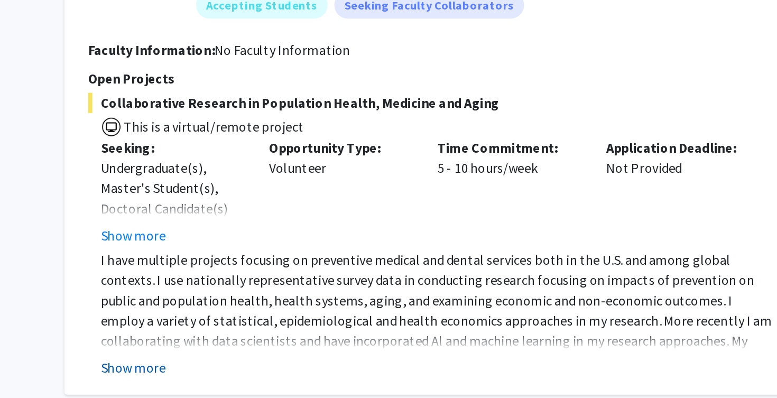
click at [279, 372] on button "Show more" at bounding box center [280, 378] width 41 height 13
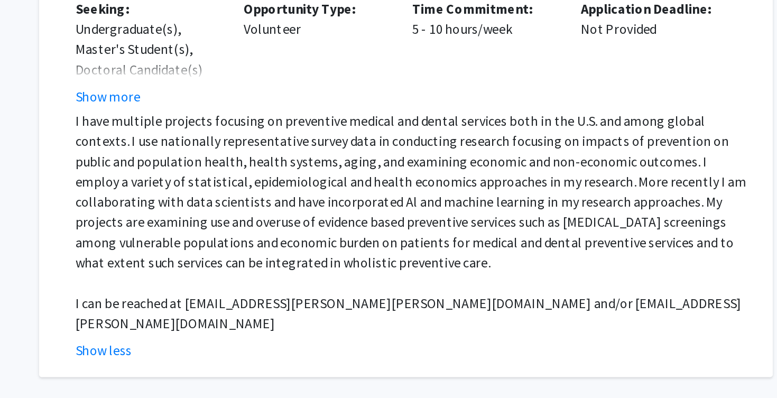
scroll to position [1442, 0]
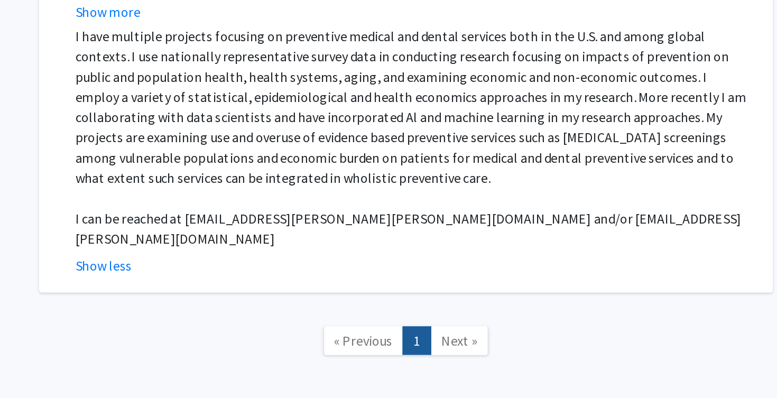
click at [490, 357] on span "Next »" at bounding box center [501, 362] width 23 height 11
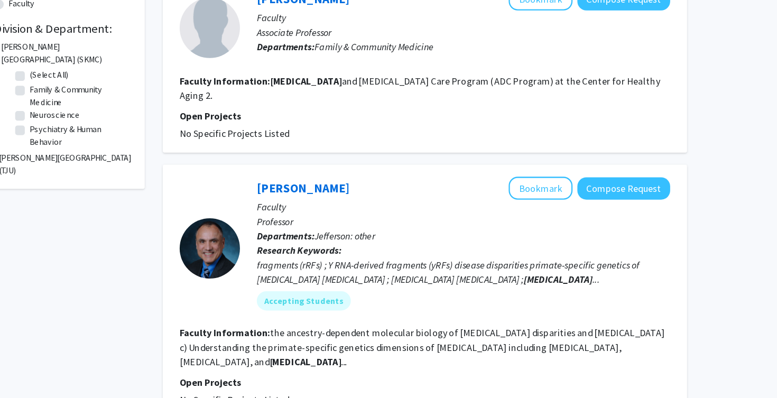
scroll to position [46, 0]
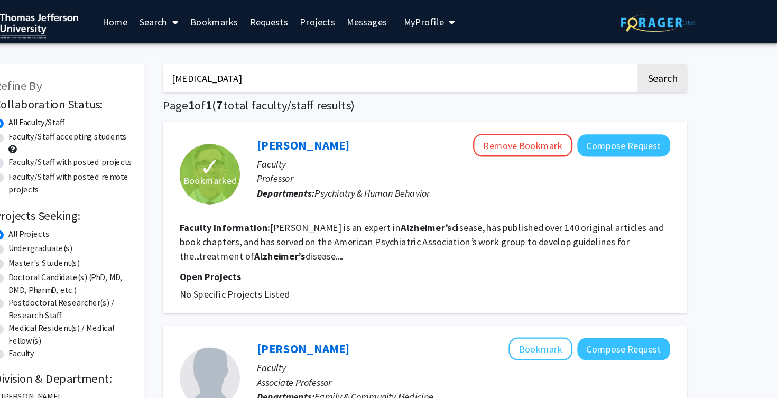
click at [298, 73] on input "alzheimer's" at bounding box center [445, 69] width 415 height 24
type input "neurodegenerative"
click at [654, 57] on button "Search" at bounding box center [675, 69] width 43 height 24
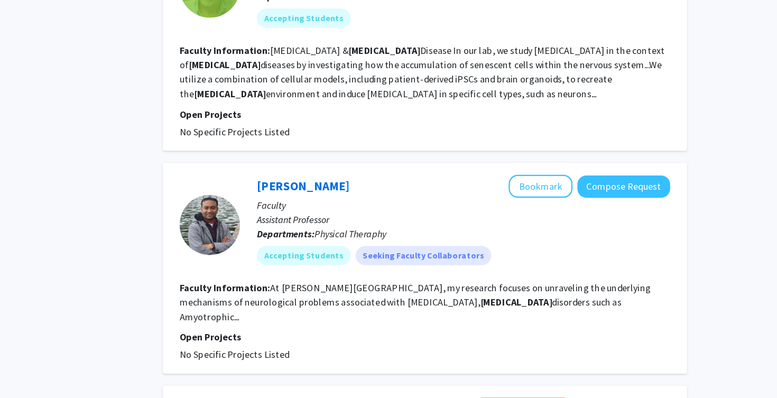
scroll to position [102, 0]
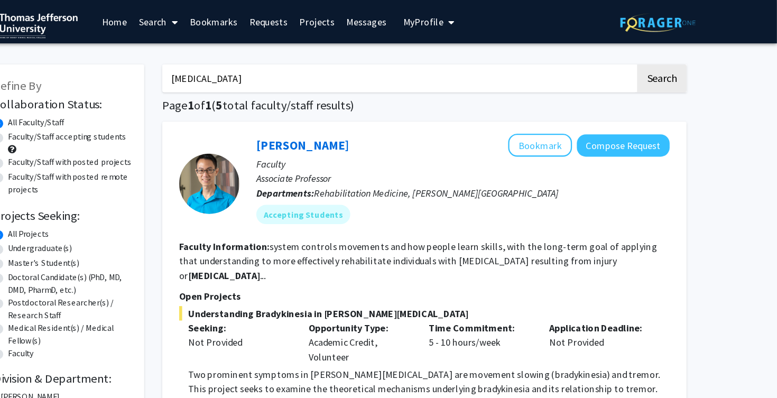
click at [284, 22] on link "Bookmarks" at bounding box center [283, 19] width 52 height 37
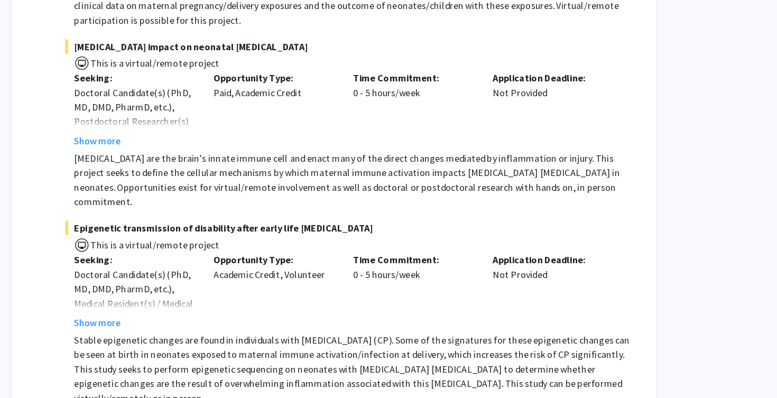
scroll to position [553, 0]
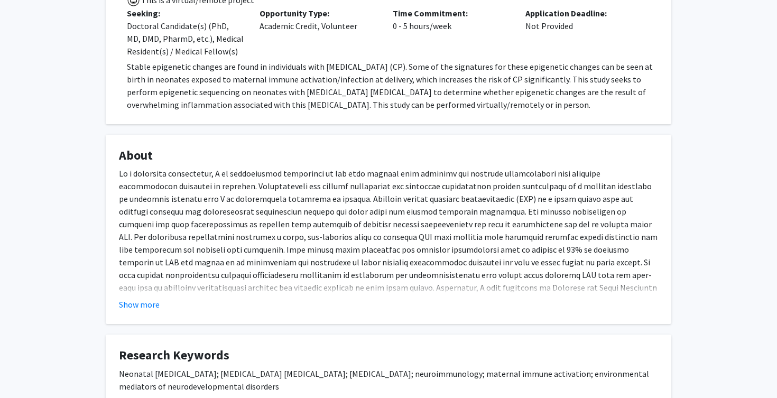
scroll to position [552, 0]
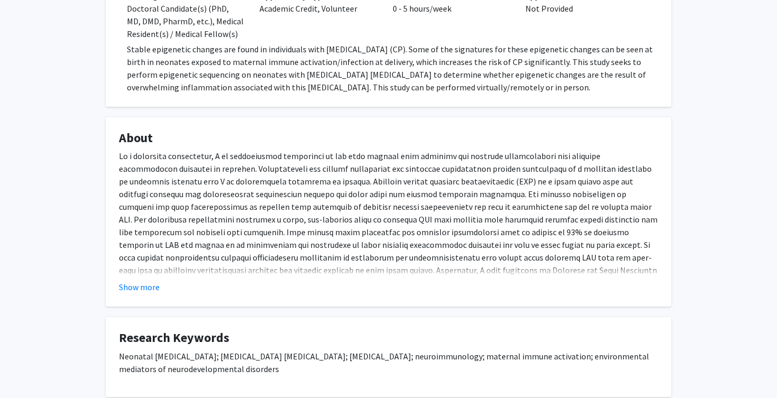
click at [142, 265] on fg-read-more "Show more" at bounding box center [388, 222] width 539 height 144
click at [139, 281] on button "Show more" at bounding box center [139, 287] width 41 height 13
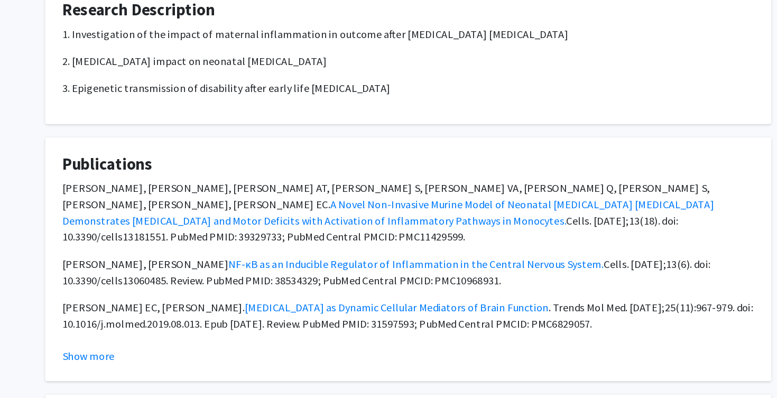
scroll to position [919, 0]
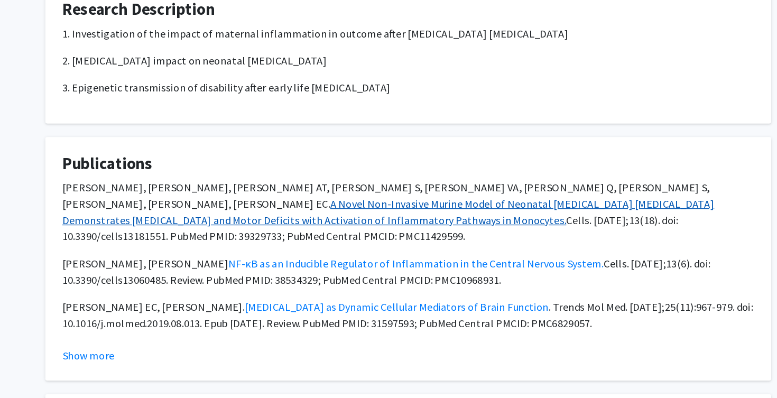
click at [267, 241] on link "A Novel Non-Invasive Murine Model of Neonatal Hypoxic-Ischemic Encephalopathy D…" at bounding box center [373, 252] width 508 height 23
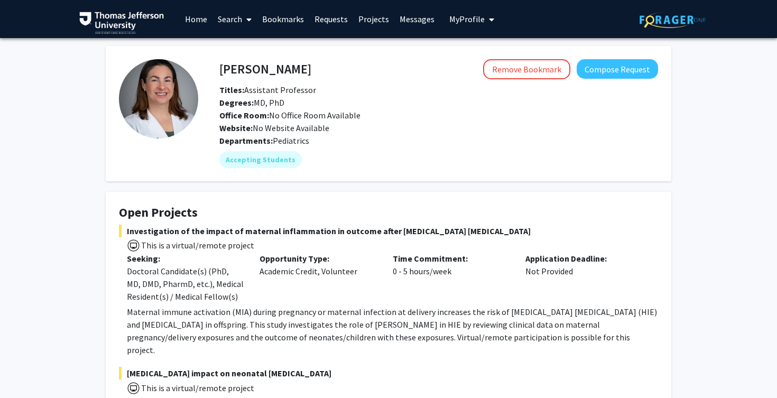
click at [230, 68] on h4 "[PERSON_NAME]" at bounding box center [265, 69] width 92 height 20
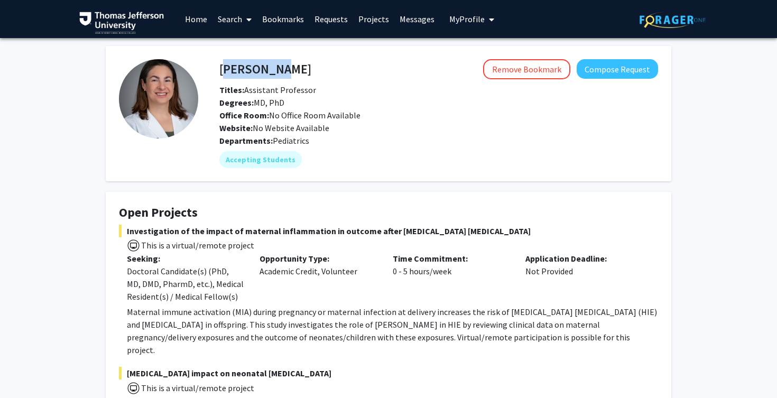
click at [230, 68] on h4 "[PERSON_NAME]" at bounding box center [265, 69] width 92 height 20
copy h4 "[PERSON_NAME]"
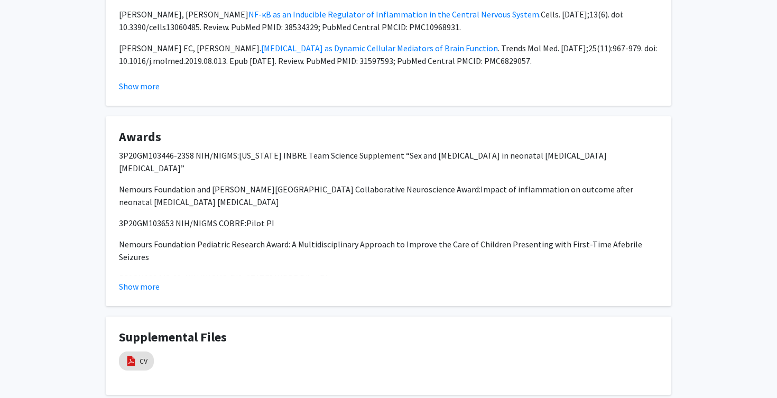
scroll to position [1214, 0]
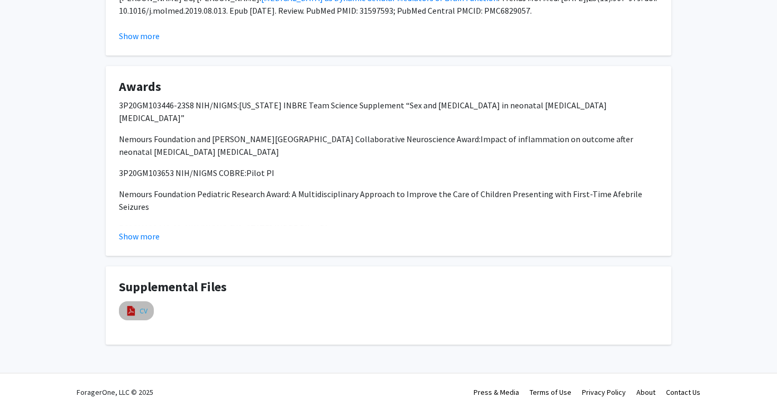
click at [140, 305] on link "CV" at bounding box center [143, 310] width 8 height 11
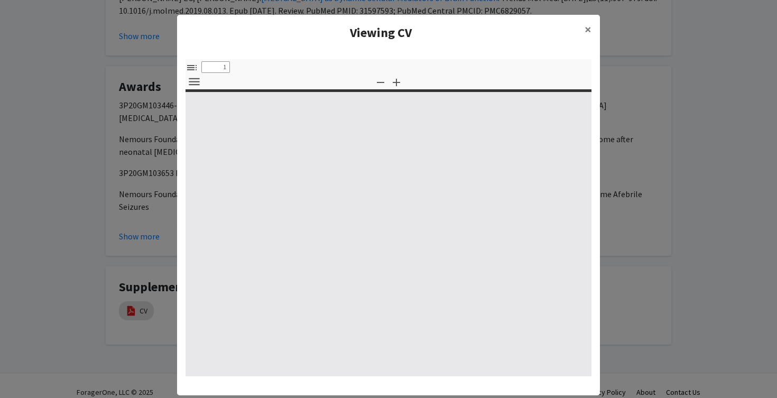
select select "custom"
type input "0"
select select "custom"
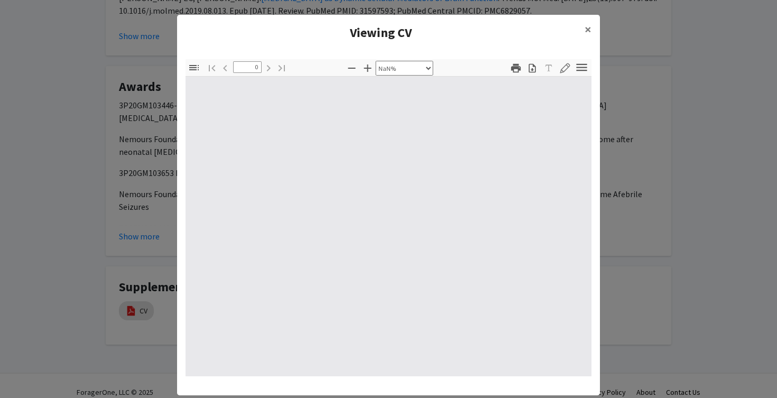
type input "1"
select select "auto"
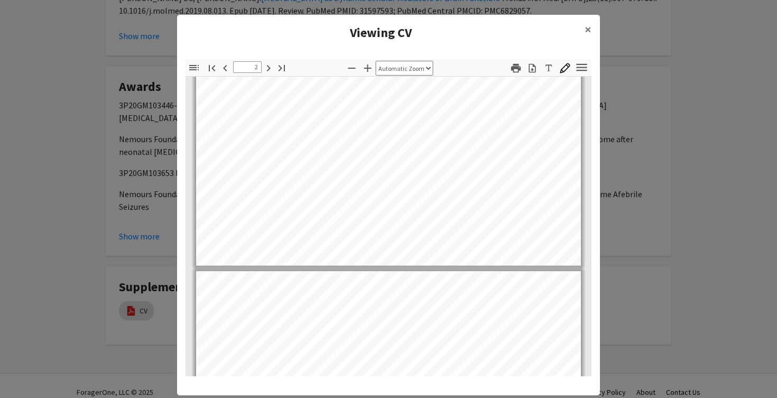
scroll to position [820, 0]
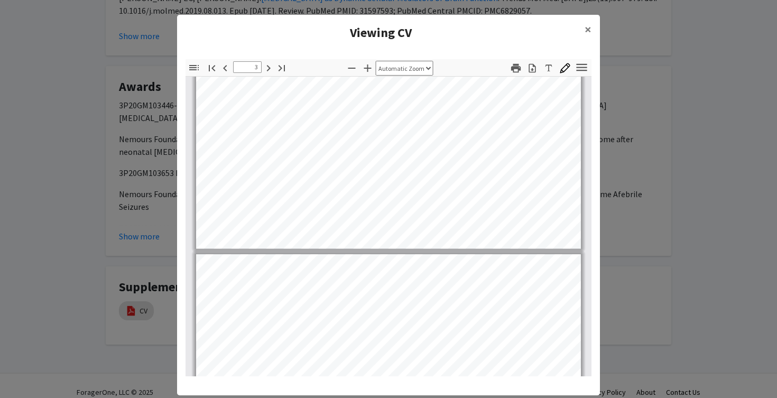
type input "4"
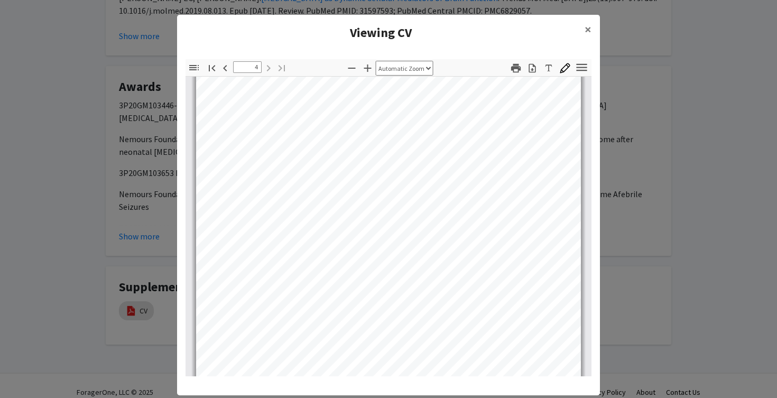
scroll to position [1538, 0]
click at [709, 102] on modal-container "Viewing CV × Thumbnails Document Outline Attachments Layers Current Outline Ite…" at bounding box center [388, 199] width 777 height 398
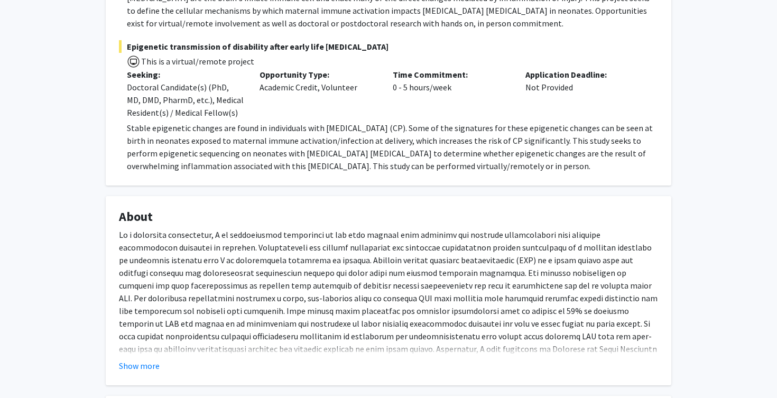
scroll to position [414, 0]
